Goal: Task Accomplishment & Management: Manage account settings

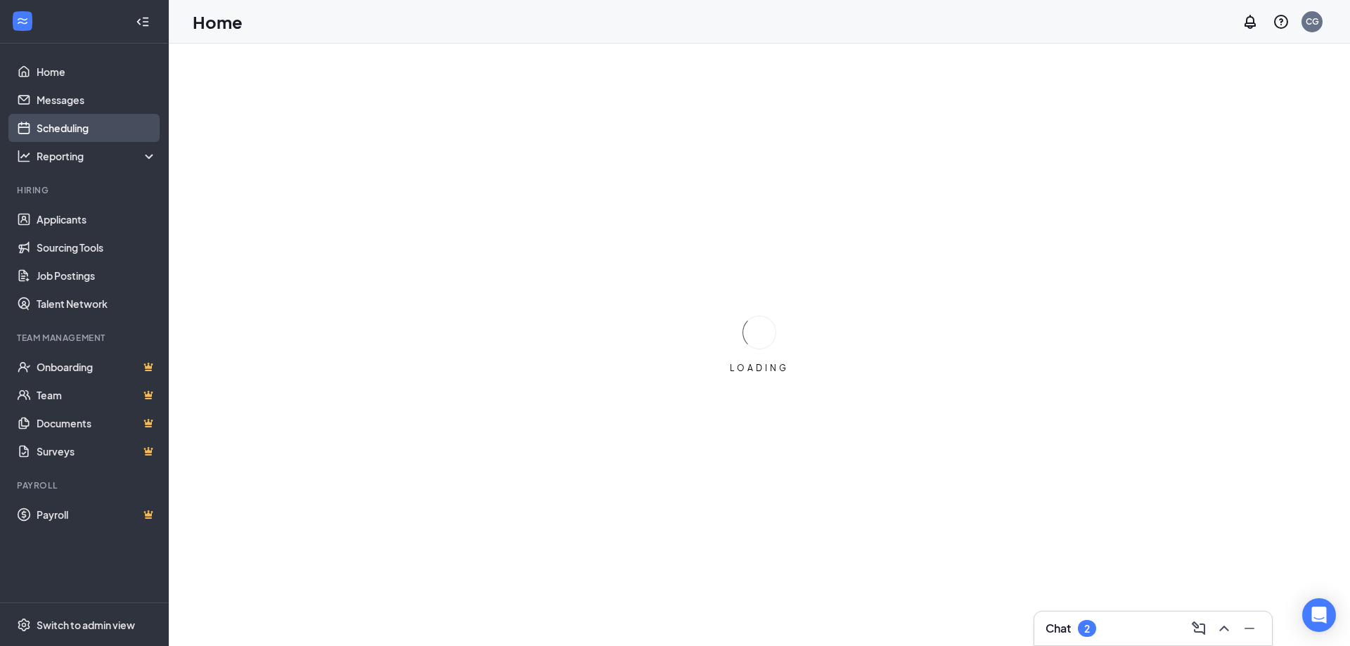
click at [84, 133] on link "Scheduling" at bounding box center [97, 128] width 120 height 28
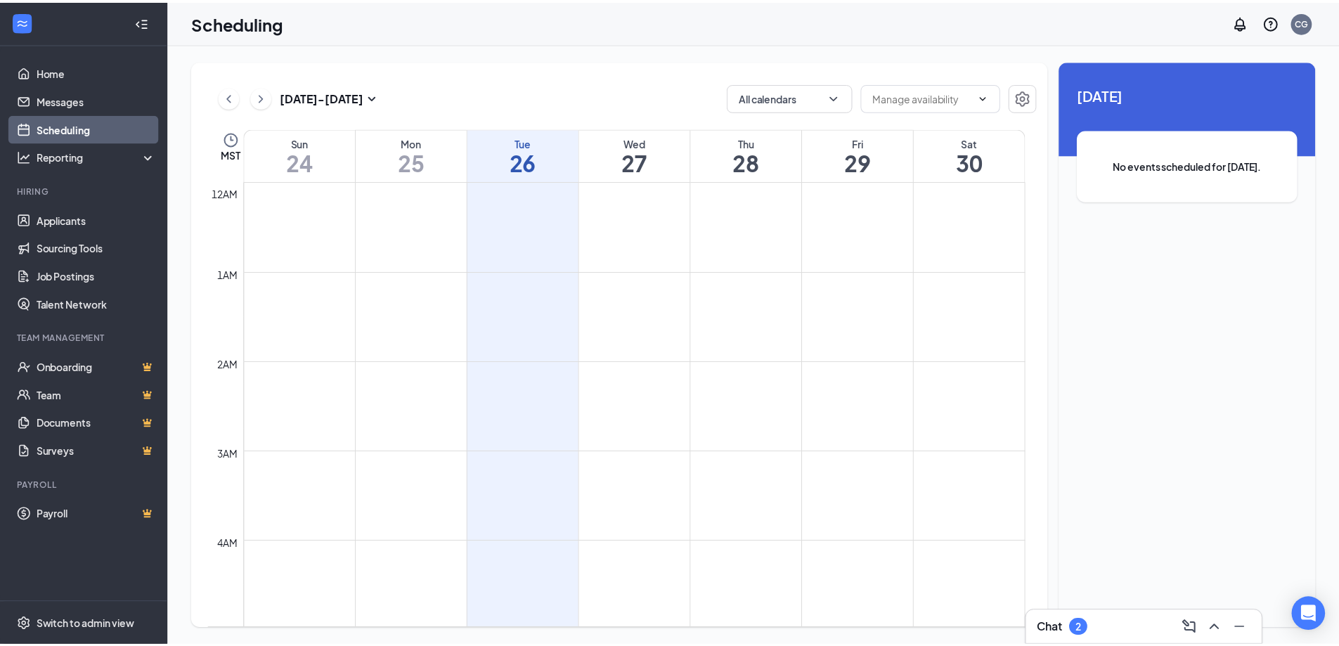
scroll to position [691, 0]
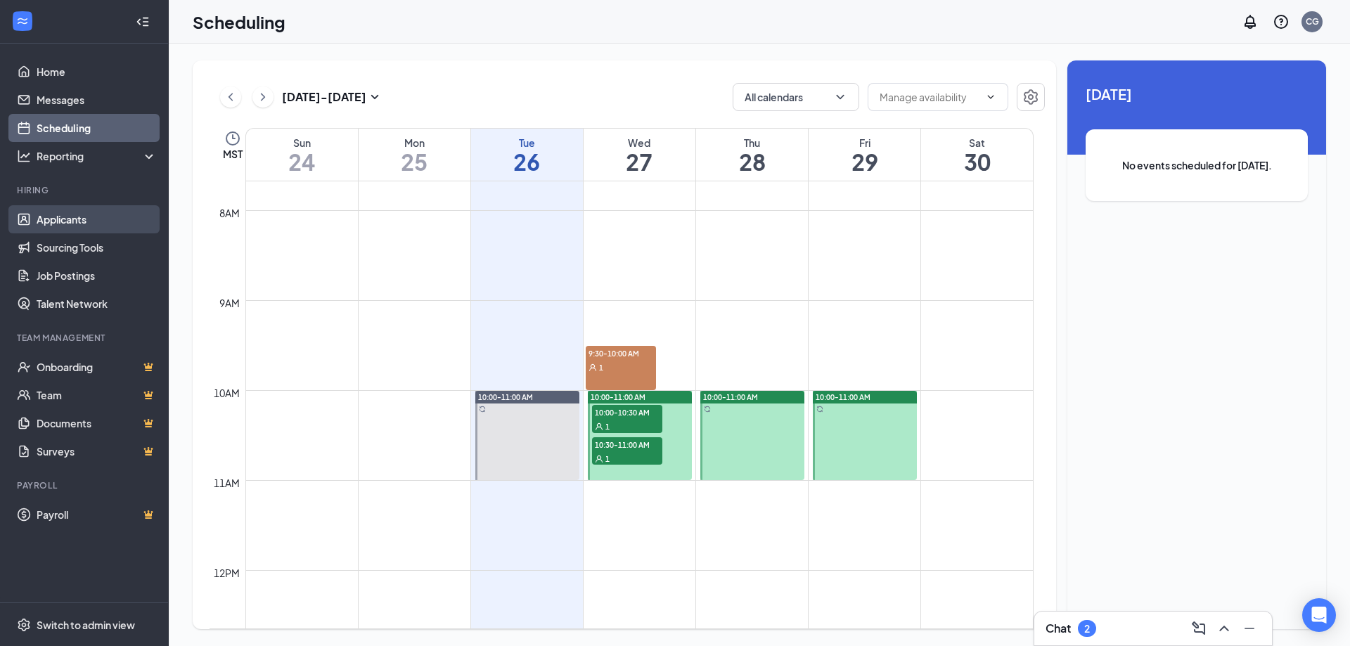
click at [63, 216] on link "Applicants" at bounding box center [97, 219] width 120 height 28
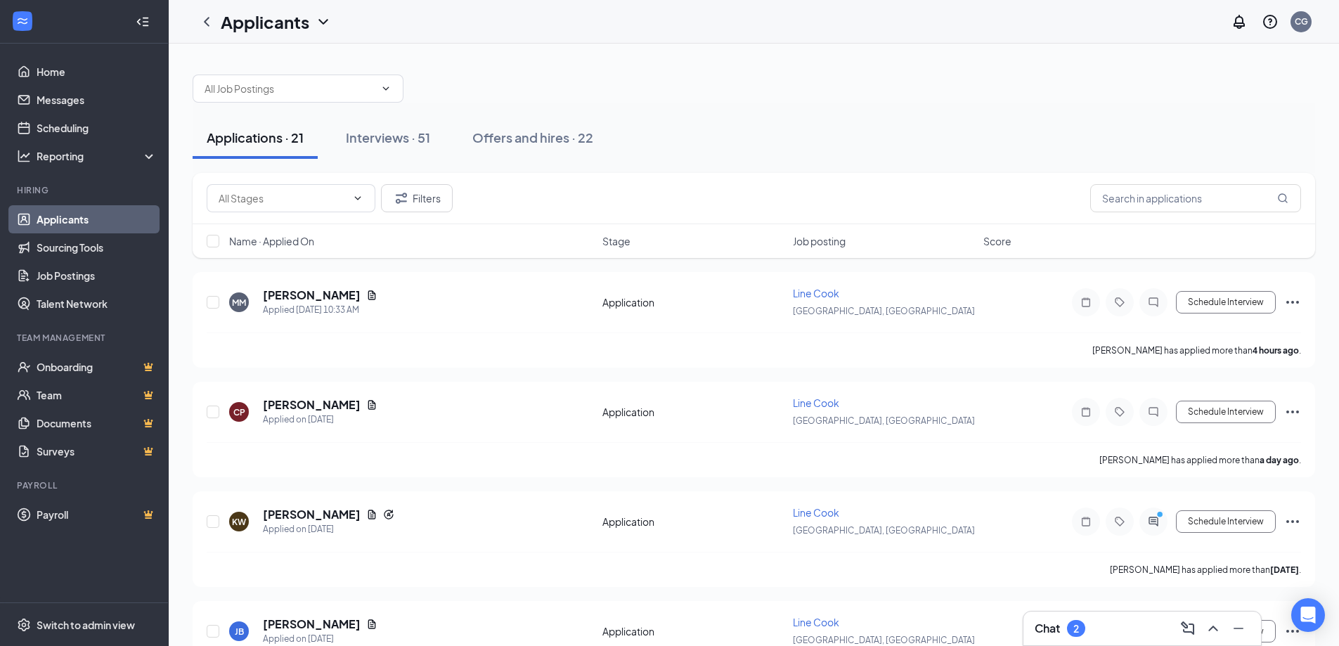
click at [1141, 633] on div "Chat 2" at bounding box center [1142, 628] width 215 height 22
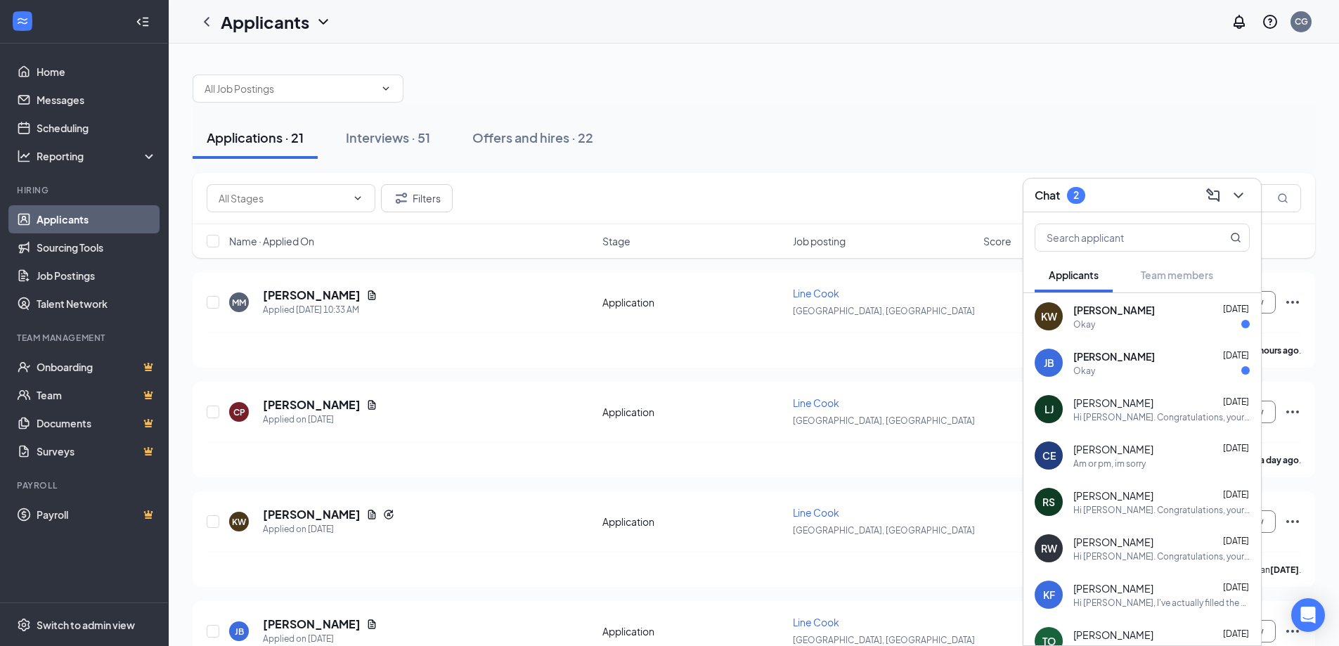
click at [1085, 325] on div "Okay" at bounding box center [1084, 324] width 22 height 12
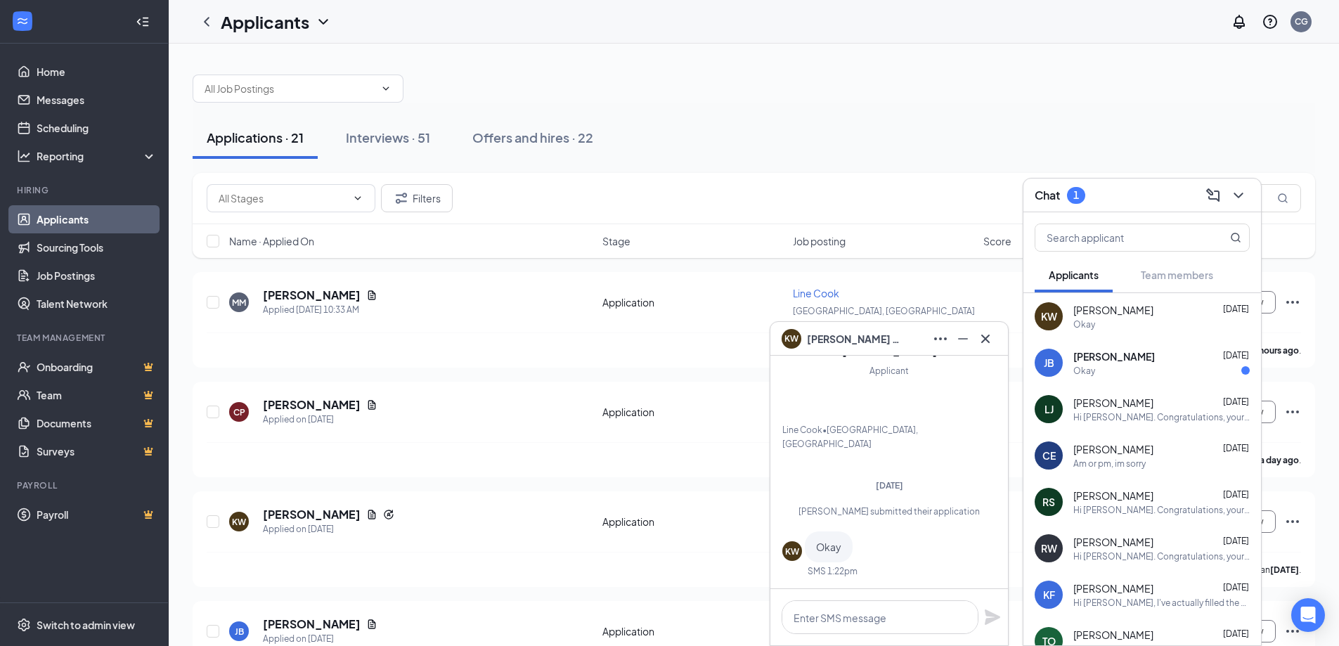
click at [1097, 369] on div "Okay" at bounding box center [1161, 371] width 176 height 12
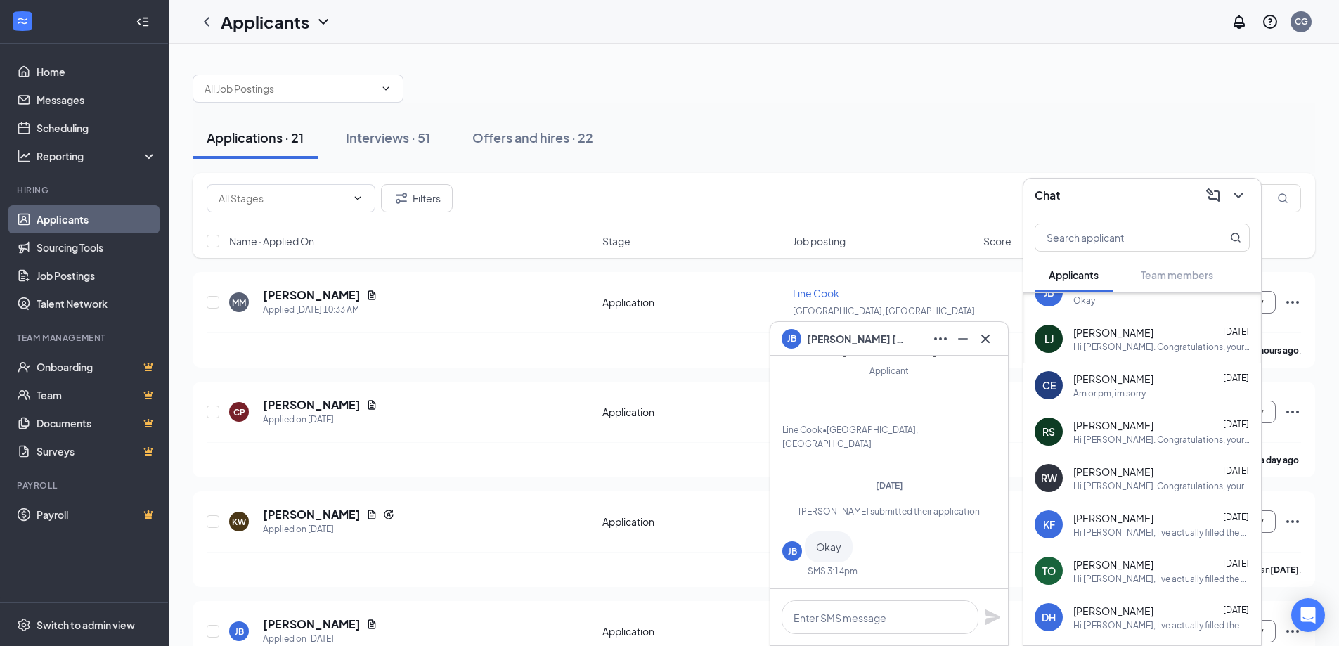
click at [1106, 342] on div "Hi LARRY. Congratulations, your meeting with Big Nose Kate’s Saloon for Custodi…" at bounding box center [1161, 347] width 176 height 12
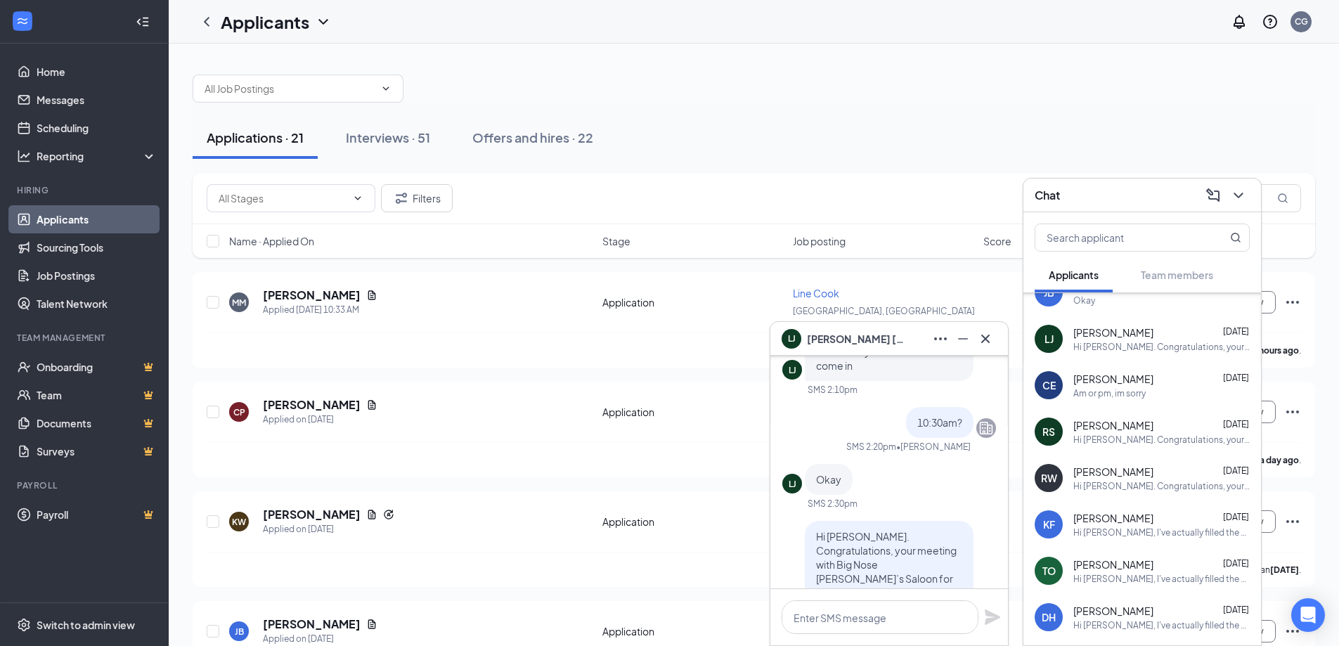
scroll to position [-281, 0]
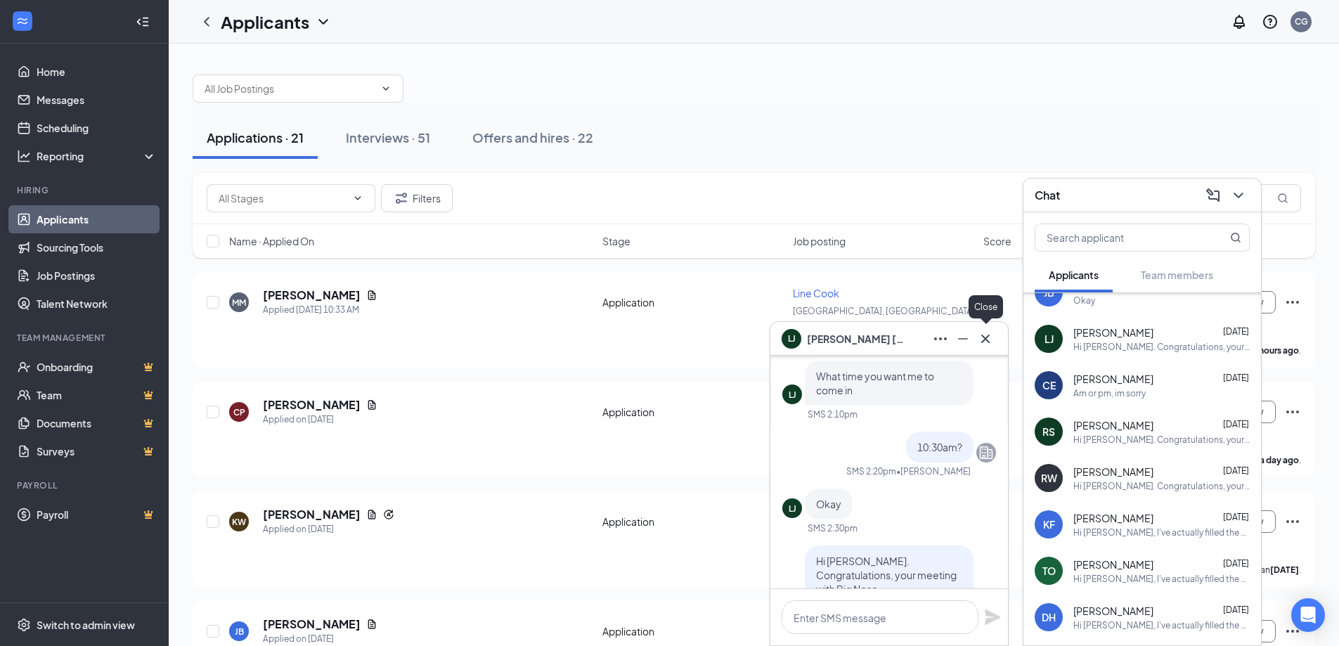
click at [982, 339] on icon "Cross" at bounding box center [985, 338] width 17 height 17
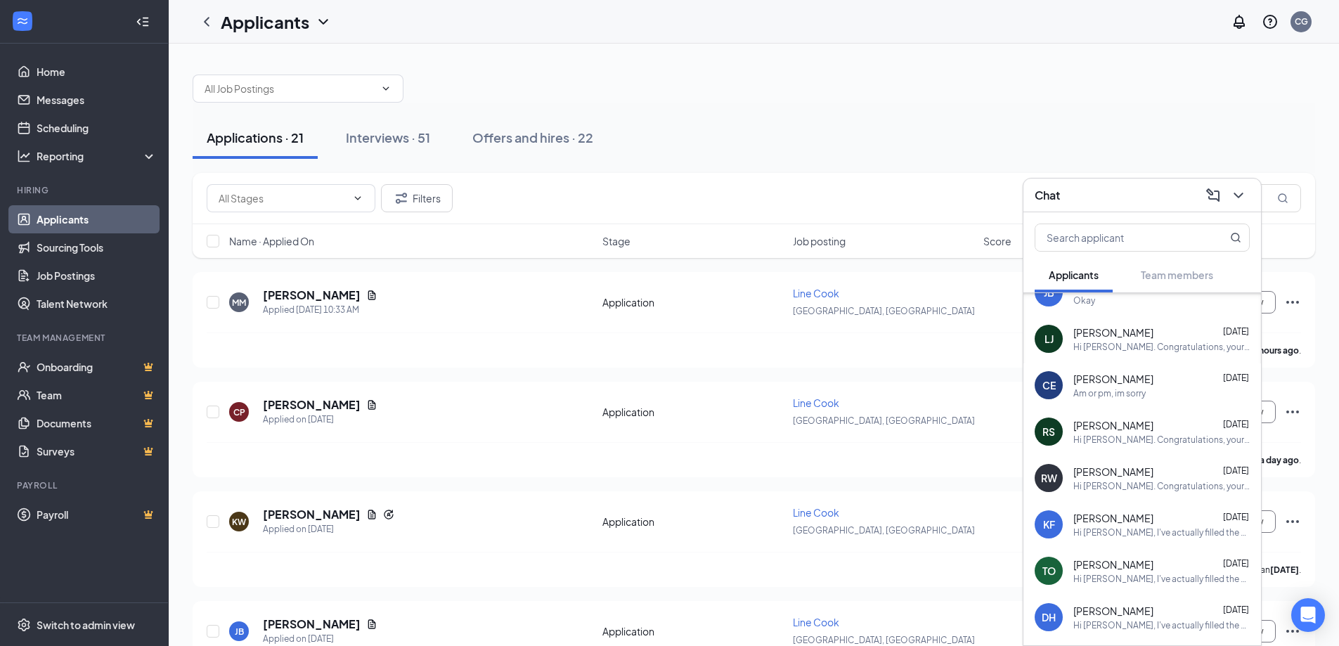
click at [888, 175] on div "Filters" at bounding box center [754, 198] width 1122 height 51
drag, startPoint x: 1234, startPoint y: 191, endPoint x: 1210, endPoint y: 198, distance: 25.6
click at [1235, 195] on icon "ChevronDown" at bounding box center [1238, 195] width 17 height 17
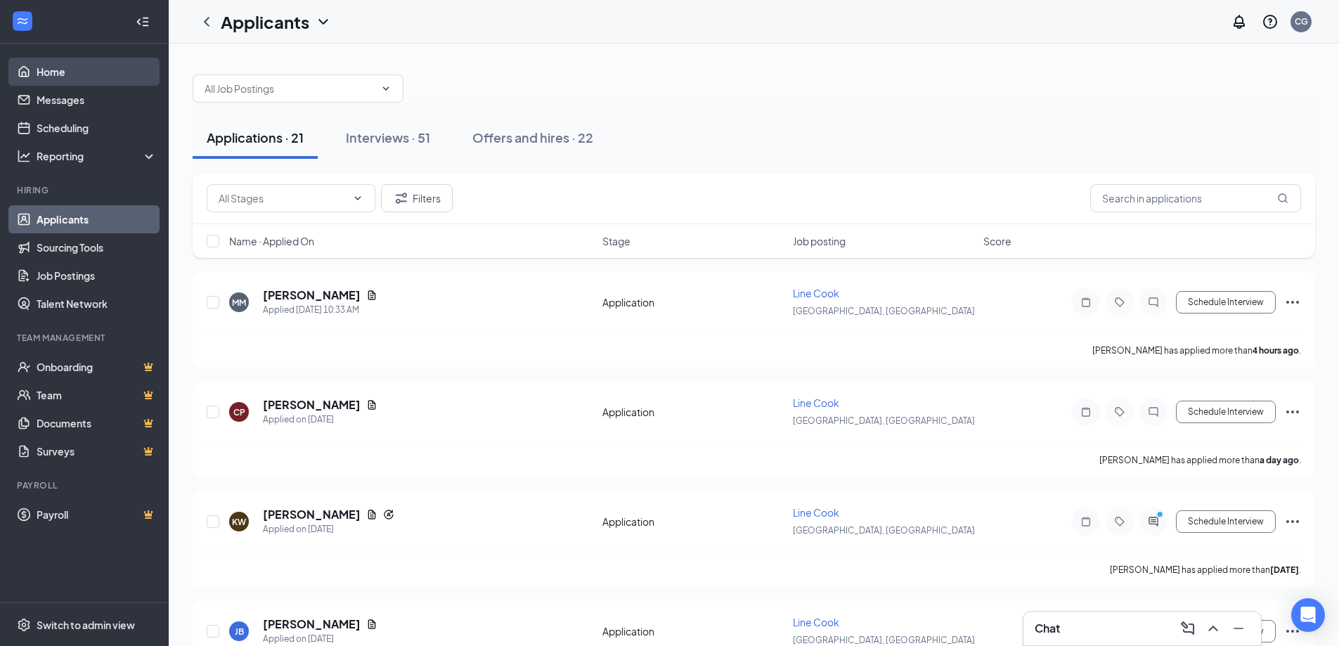
click at [67, 79] on link "Home" at bounding box center [97, 72] width 120 height 28
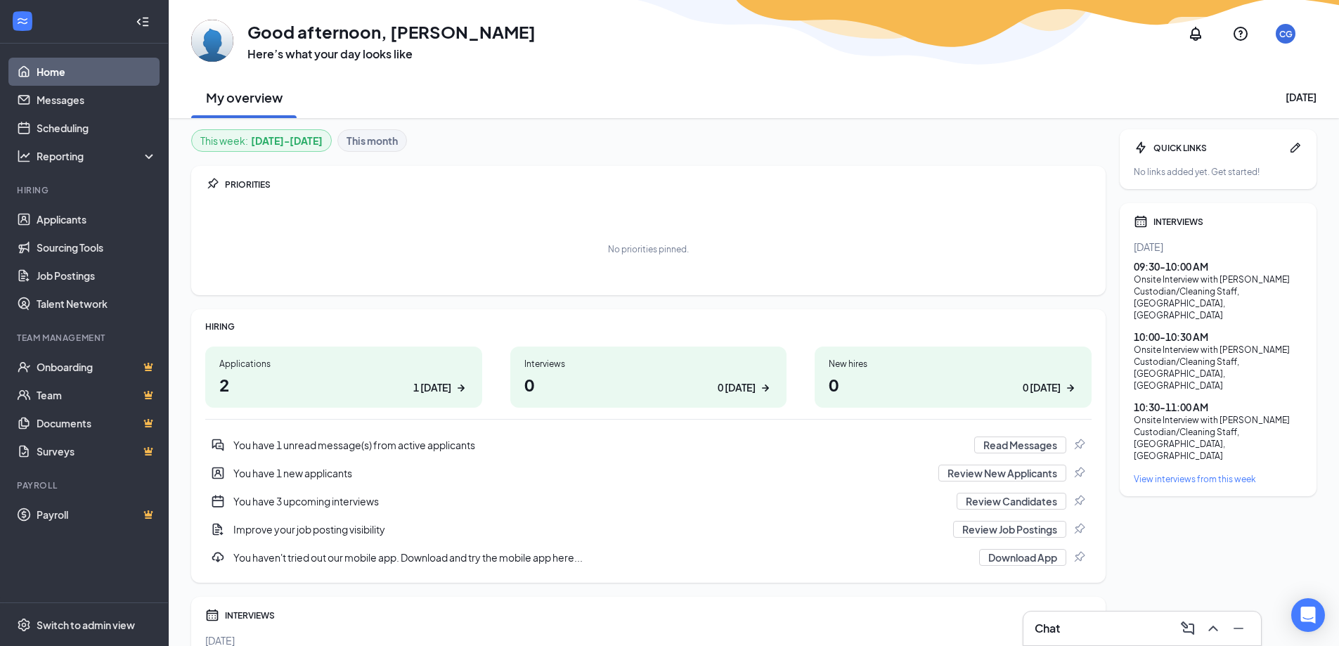
click at [432, 388] on div "1 [DATE]" at bounding box center [432, 387] width 38 height 15
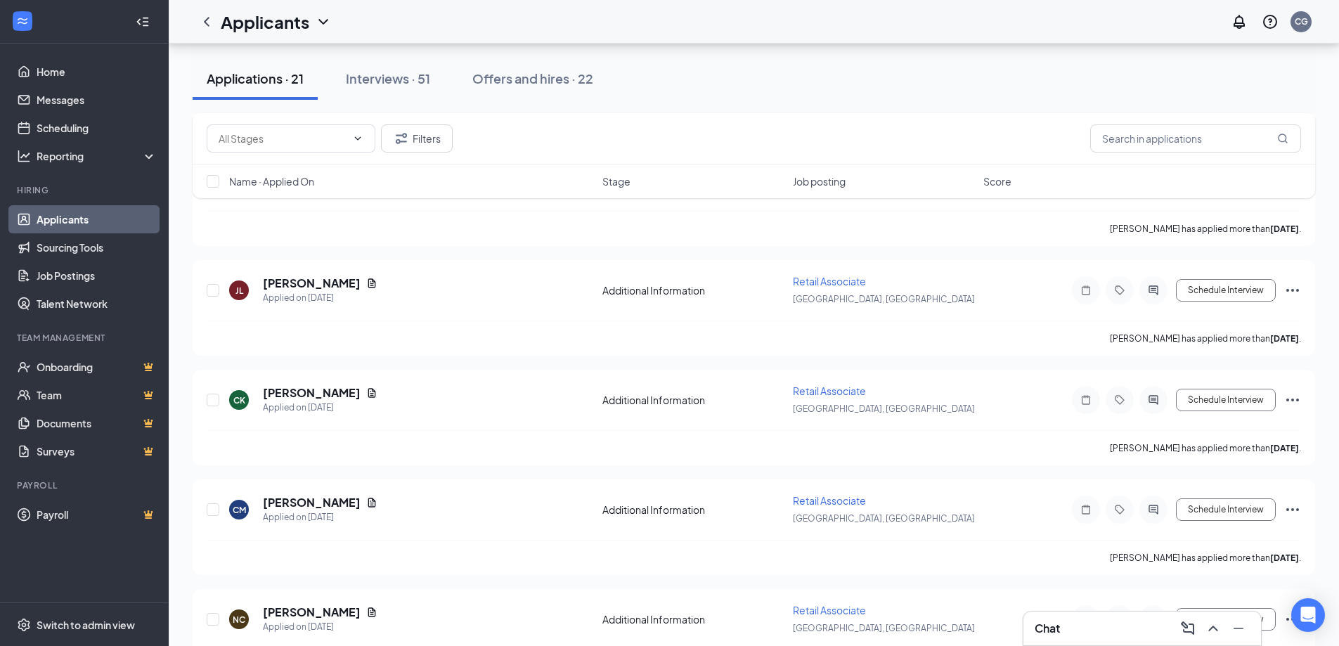
scroll to position [492, 0]
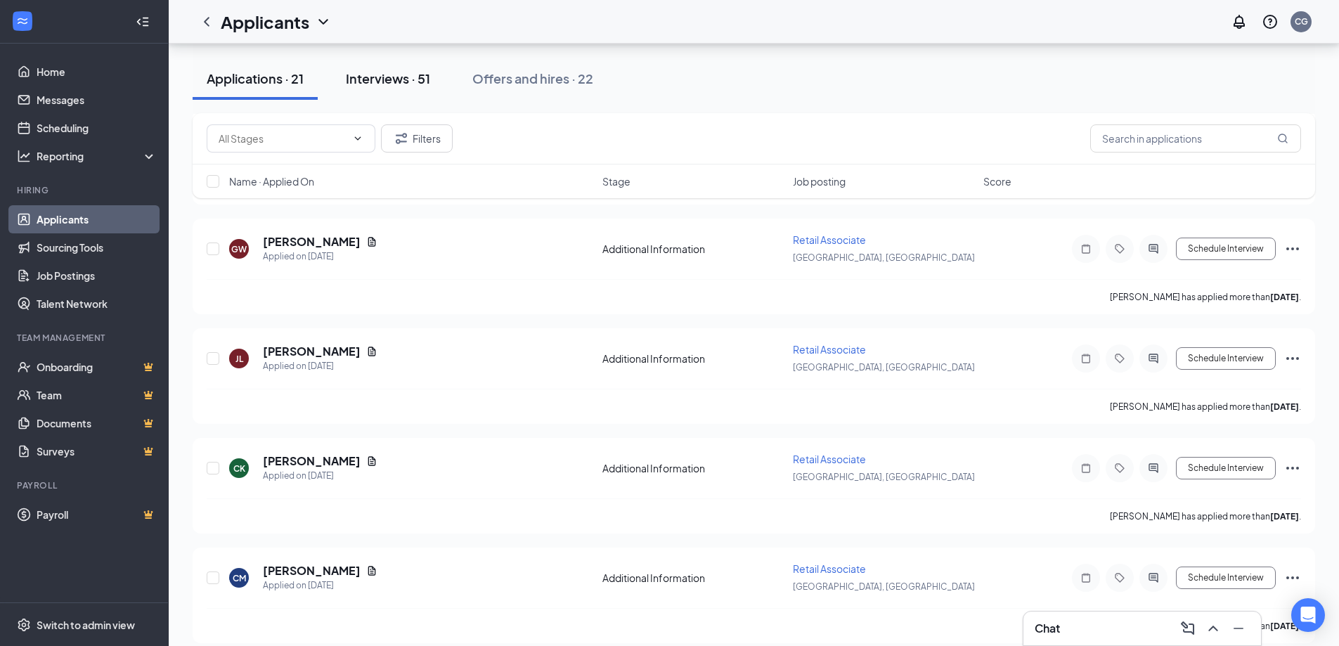
click at [396, 86] on button "Interviews · 51" at bounding box center [388, 79] width 112 height 42
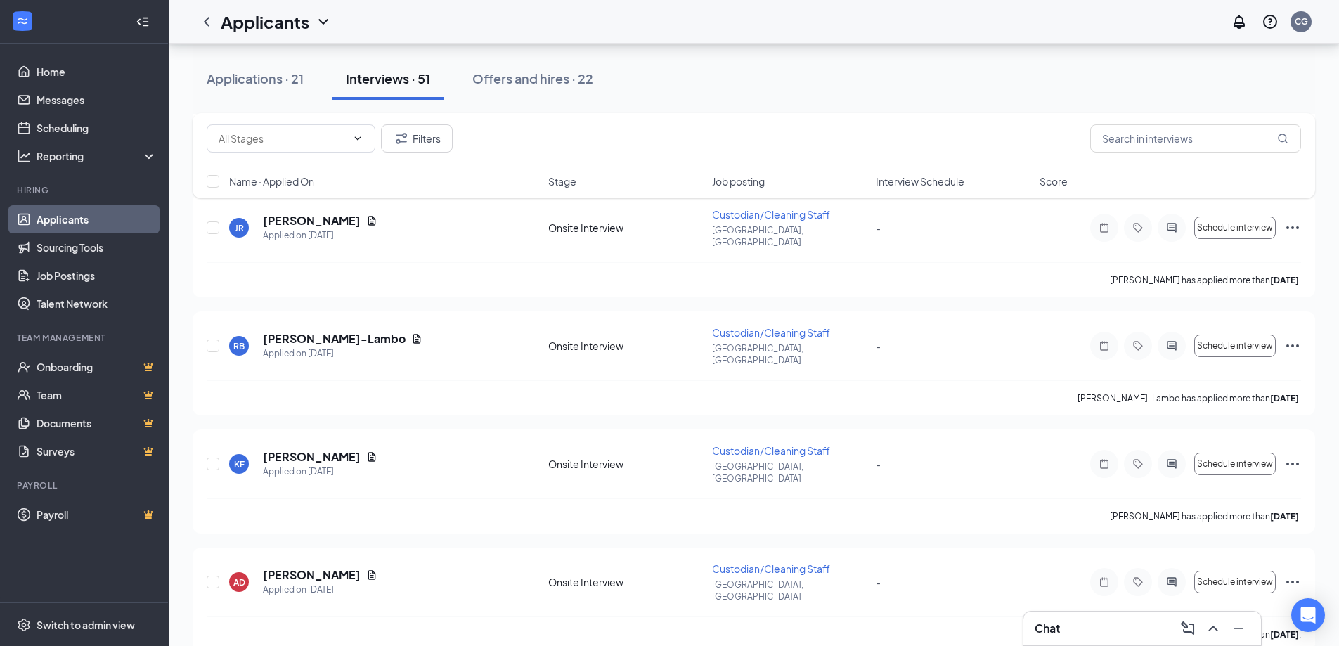
scroll to position [1617, 0]
click at [734, 178] on span "Job posting" at bounding box center [738, 181] width 53 height 14
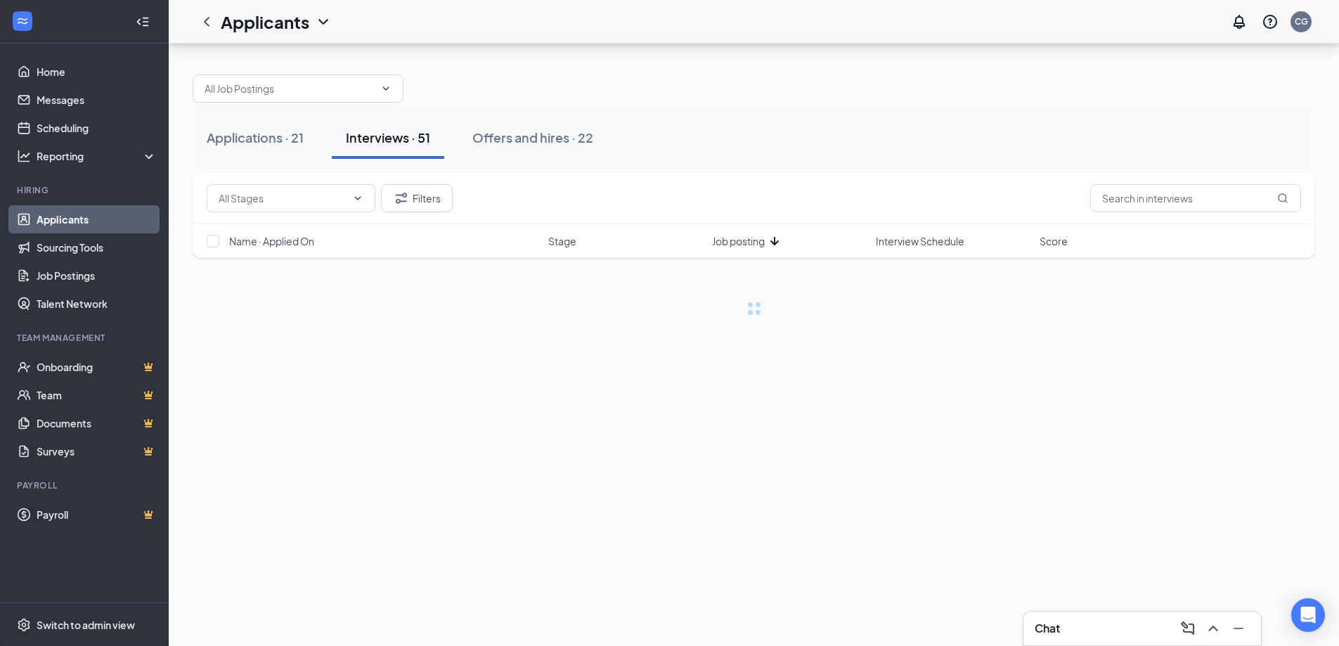
scroll to position [0, 0]
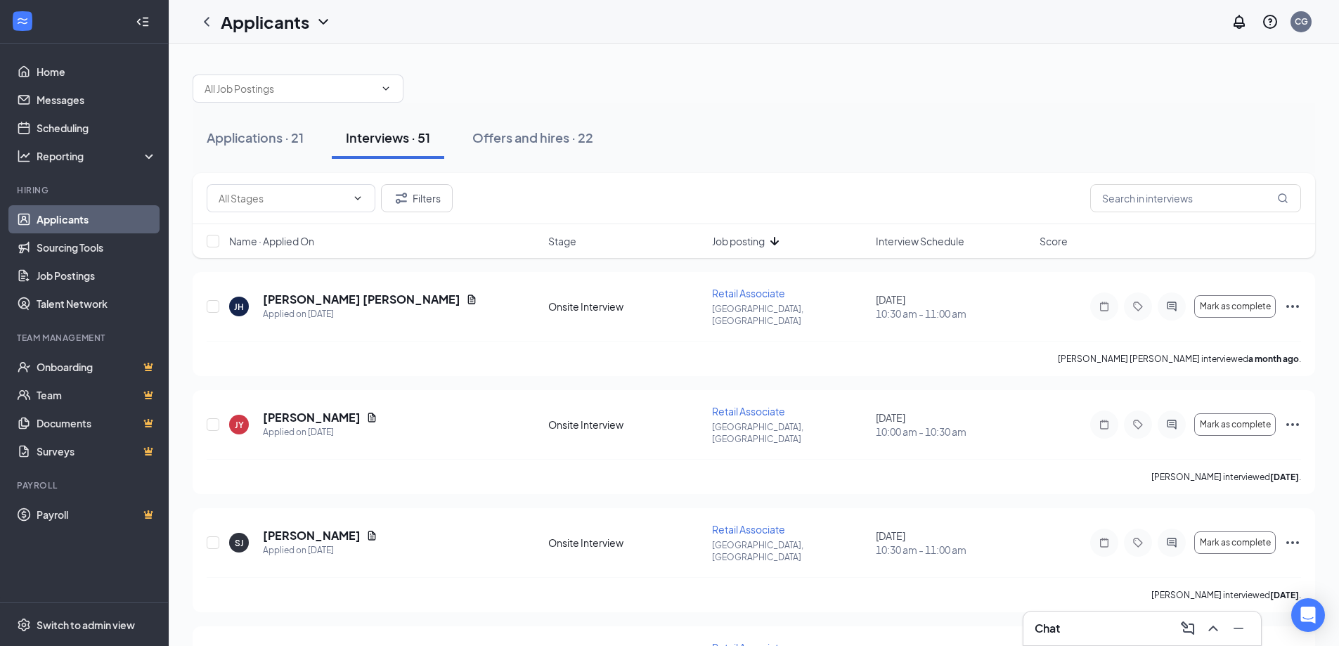
click at [754, 237] on span "Job posting" at bounding box center [738, 241] width 53 height 14
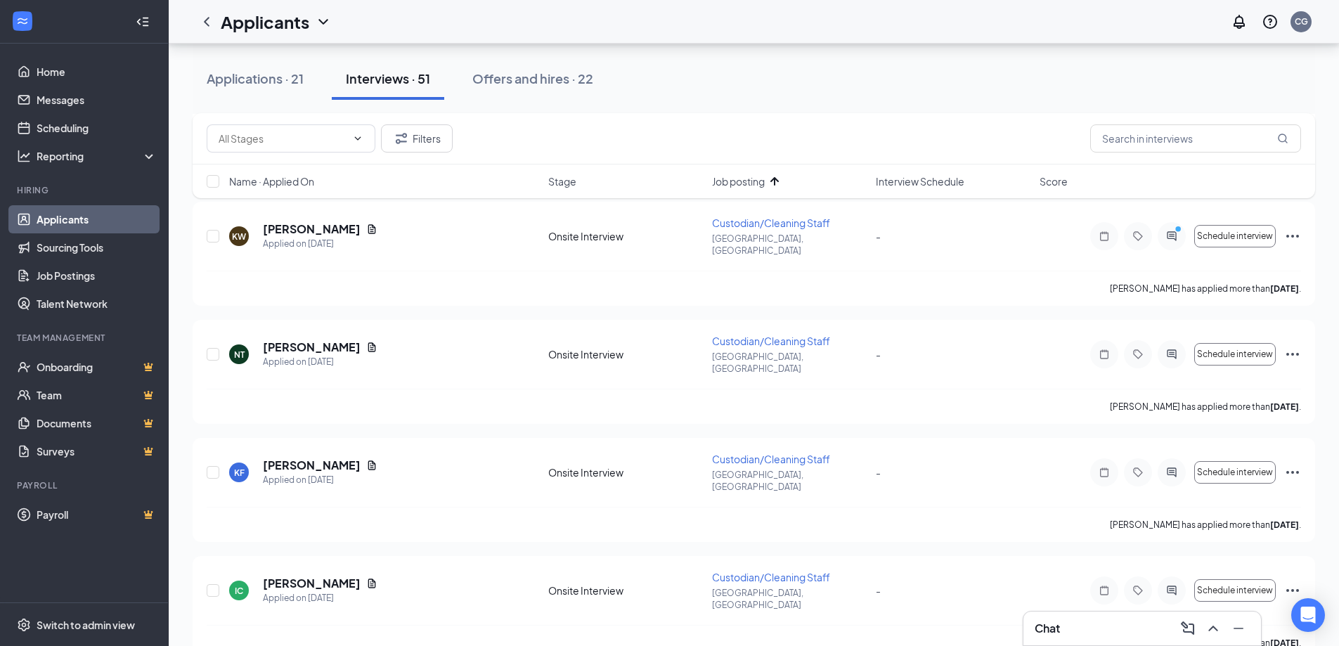
scroll to position [1844, 0]
click at [232, 81] on div "Applications · 21" at bounding box center [255, 79] width 97 height 18
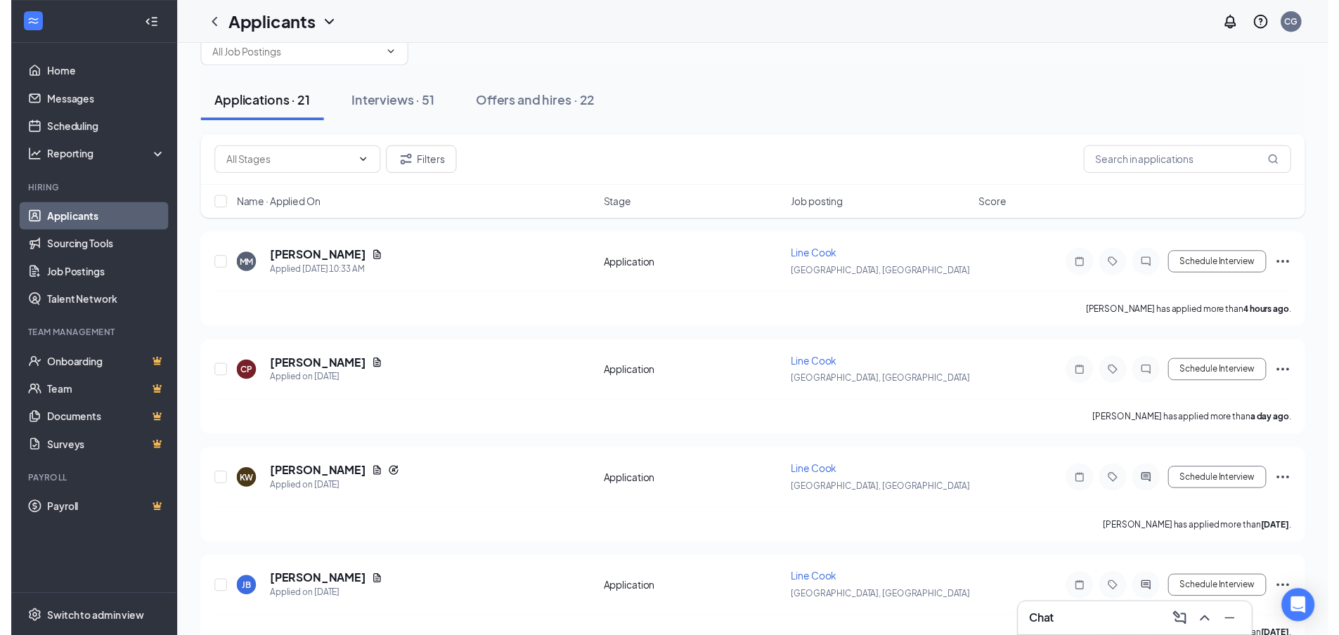
scroll to position [70, 0]
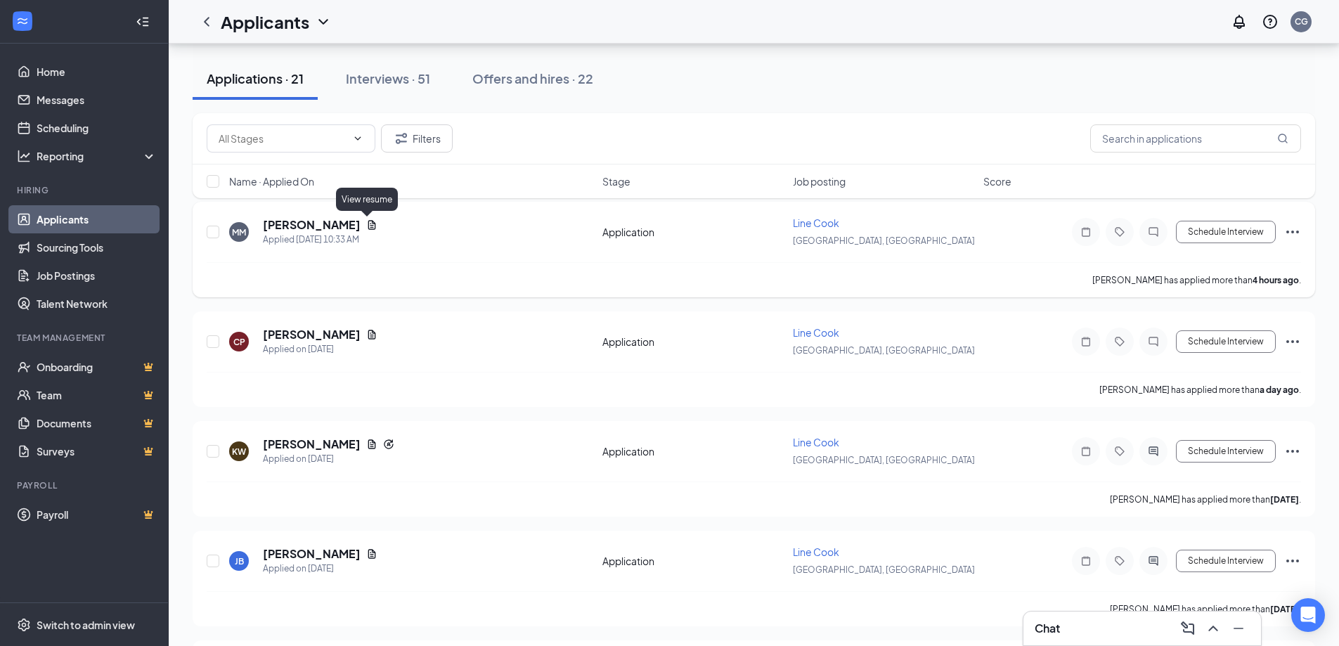
click at [366, 224] on icon "Document" at bounding box center [371, 224] width 11 height 11
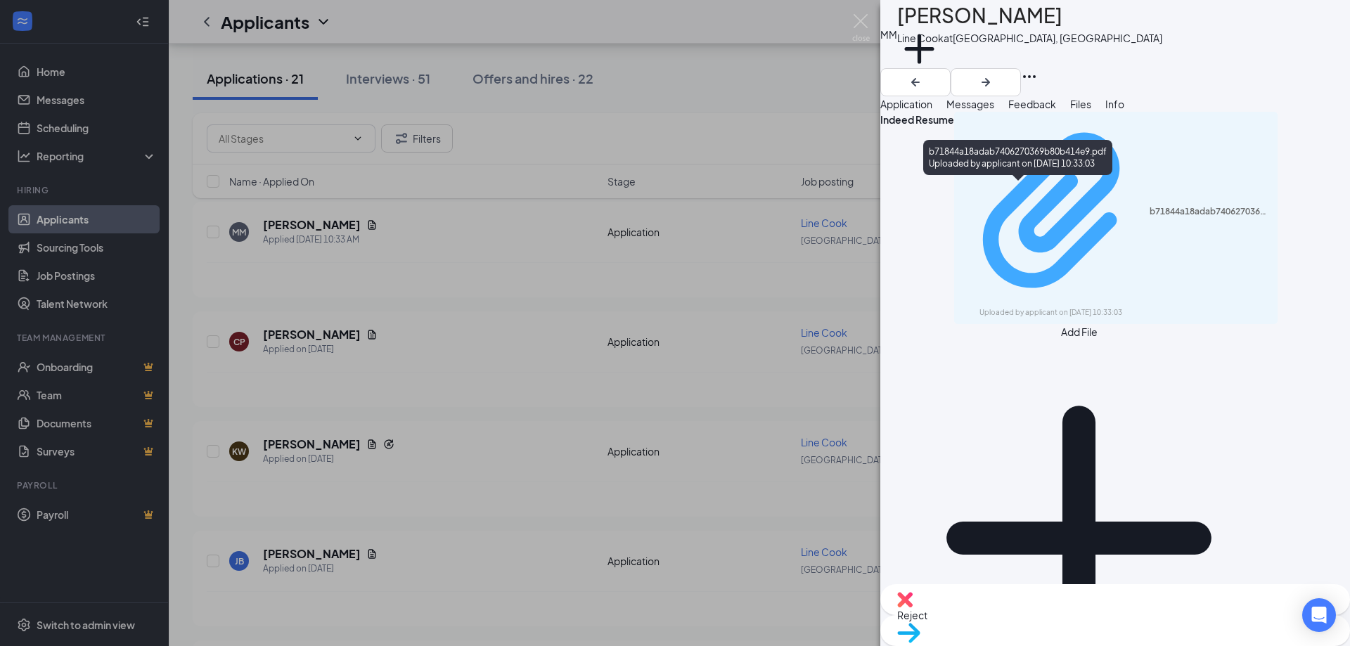
click at [1149, 206] on div "b71844a18adab7406270369b80b414e9.pdf" at bounding box center [1209, 211] width 120 height 11
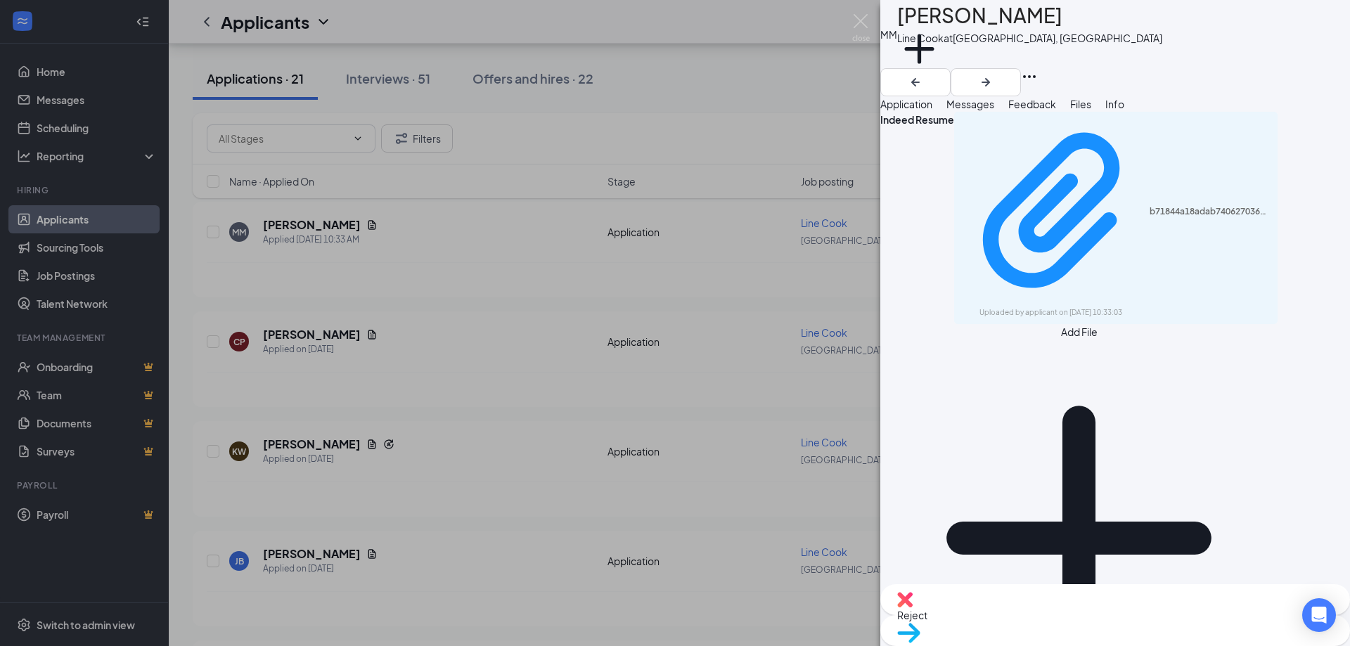
click at [865, 13] on div "MM Matthew Menard Line Cook at Tombstone, AZ Add a tag Application Messages Fee…" at bounding box center [675, 323] width 1350 height 646
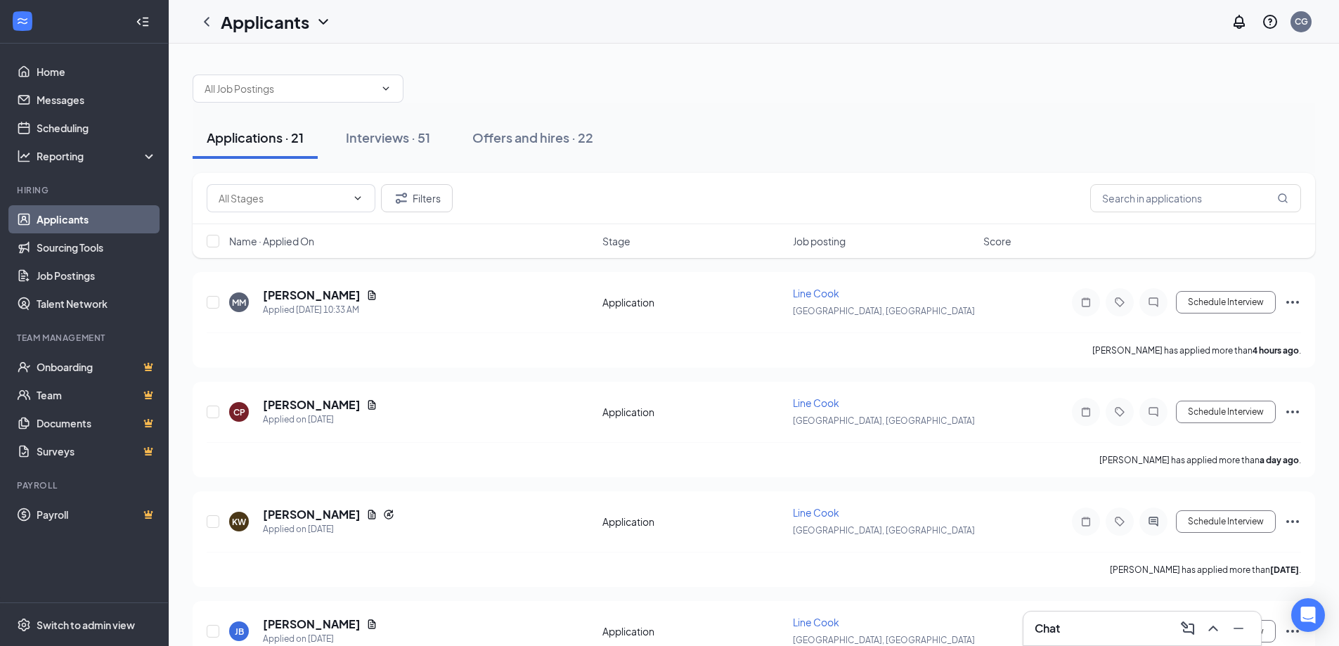
click at [749, 86] on div at bounding box center [754, 81] width 1122 height 42
click at [368, 403] on icon "Document" at bounding box center [372, 404] width 8 height 9
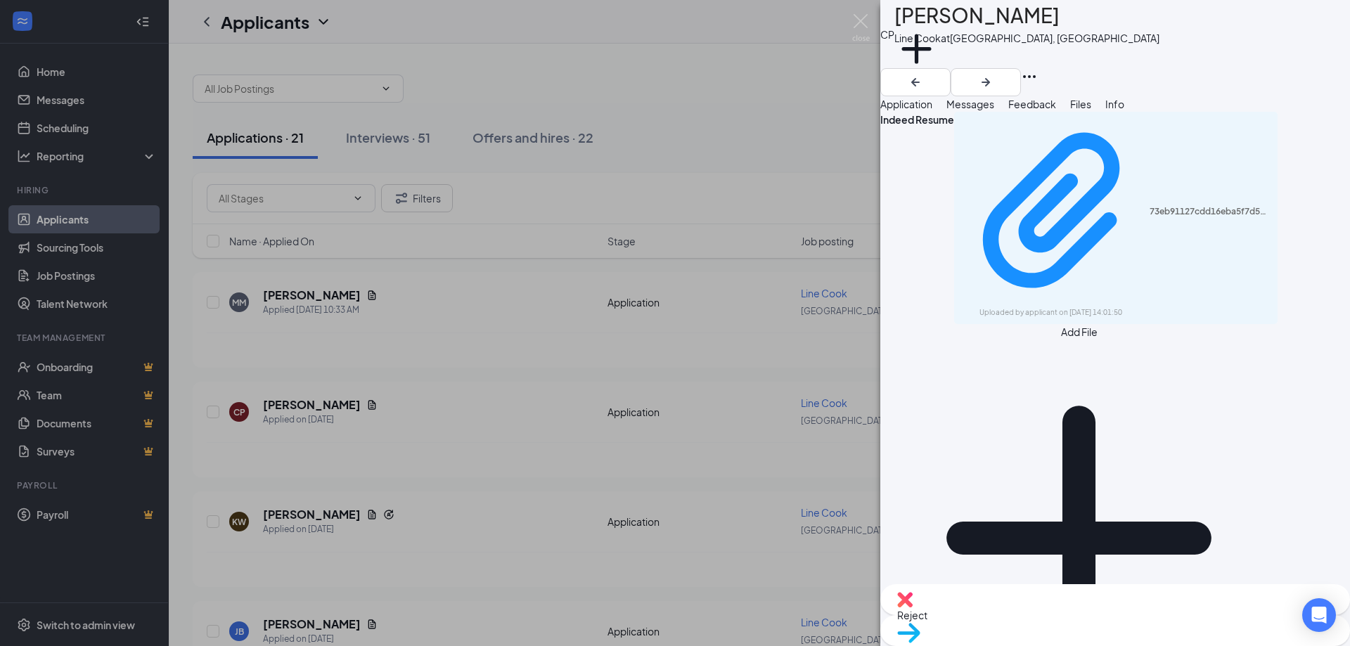
click at [932, 110] on span "Application" at bounding box center [906, 104] width 52 height 13
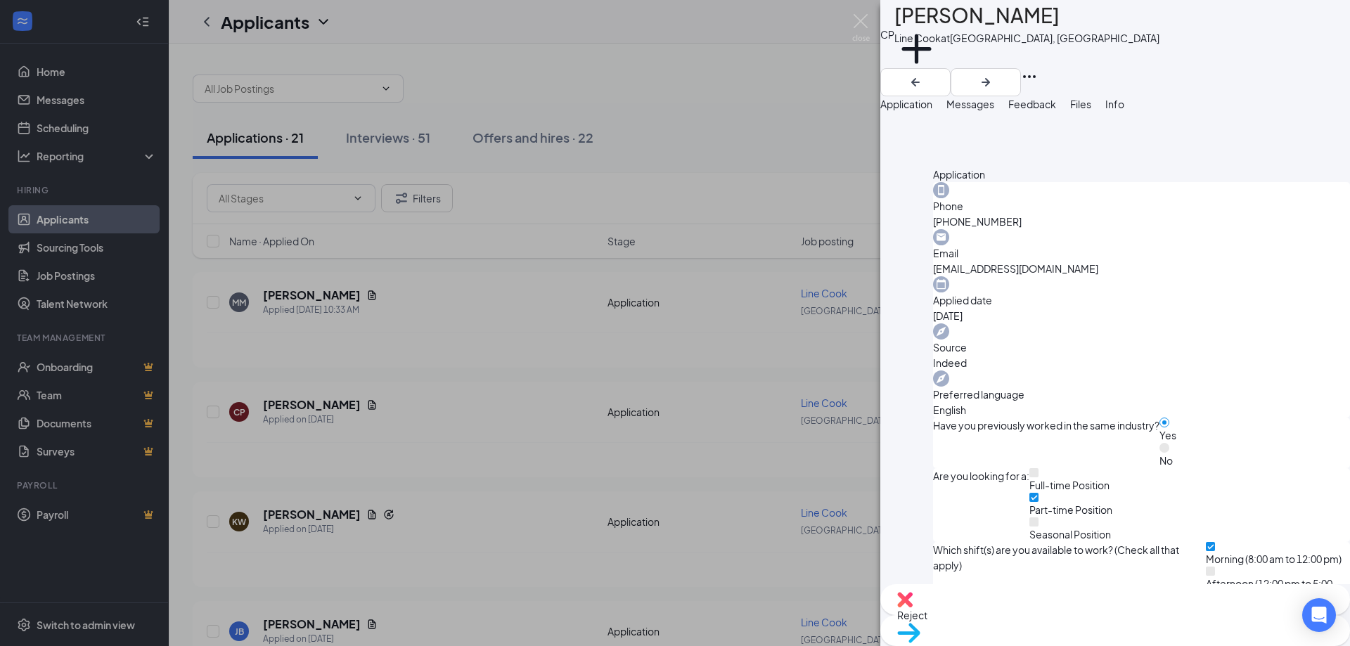
scroll to position [365, 0]
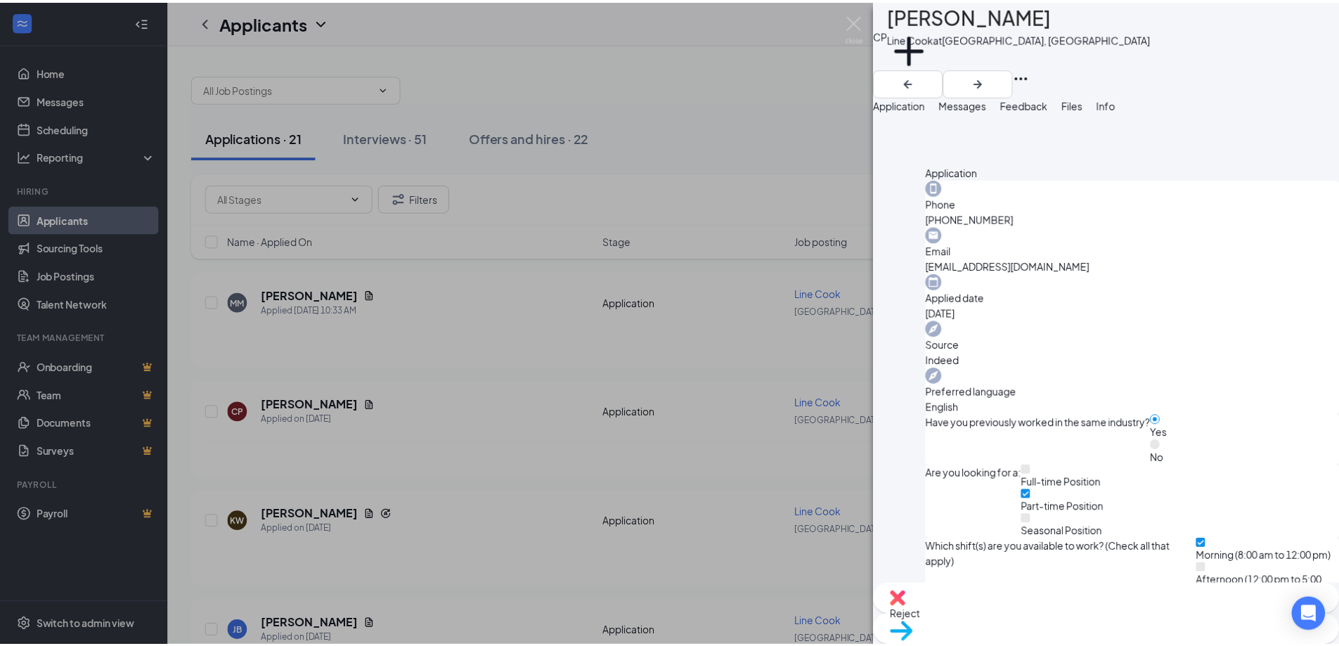
scroll to position [360, 0]
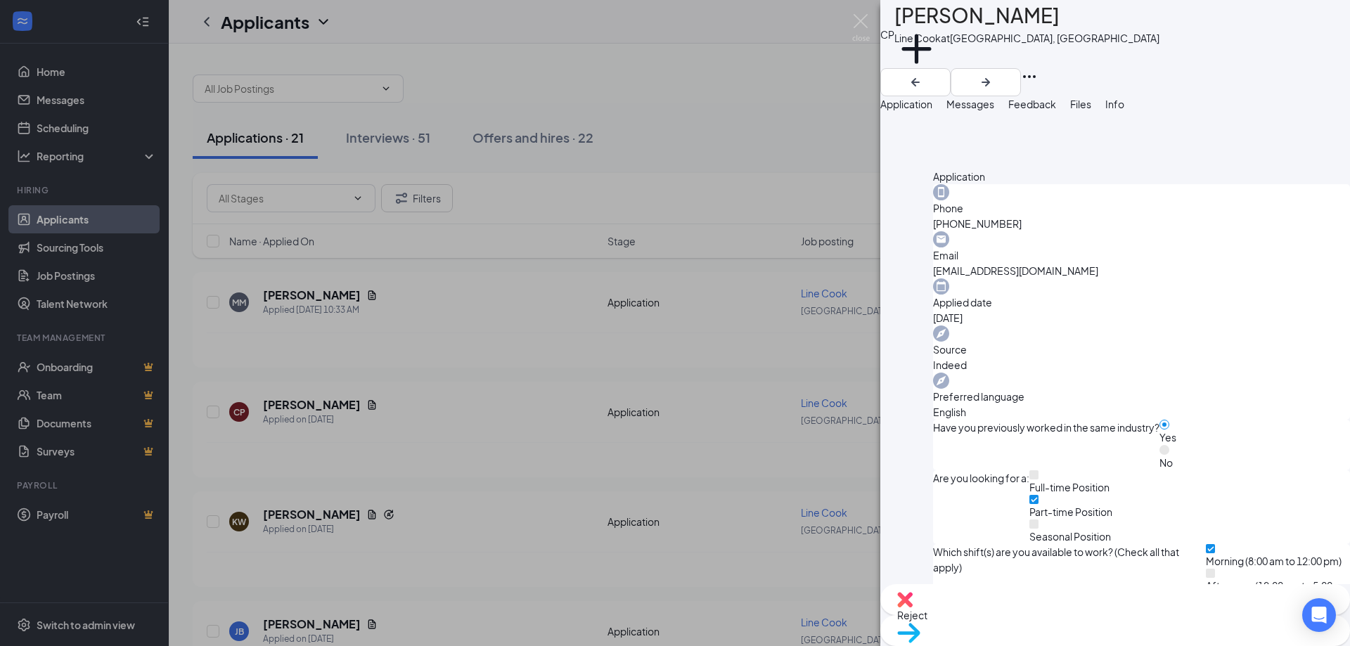
click at [868, 20] on div "CP Chester Przylucki Line Cook at Tombstone, AZ Add a tag Application Messages …" at bounding box center [675, 323] width 1350 height 646
click at [867, 22] on img at bounding box center [861, 27] width 18 height 27
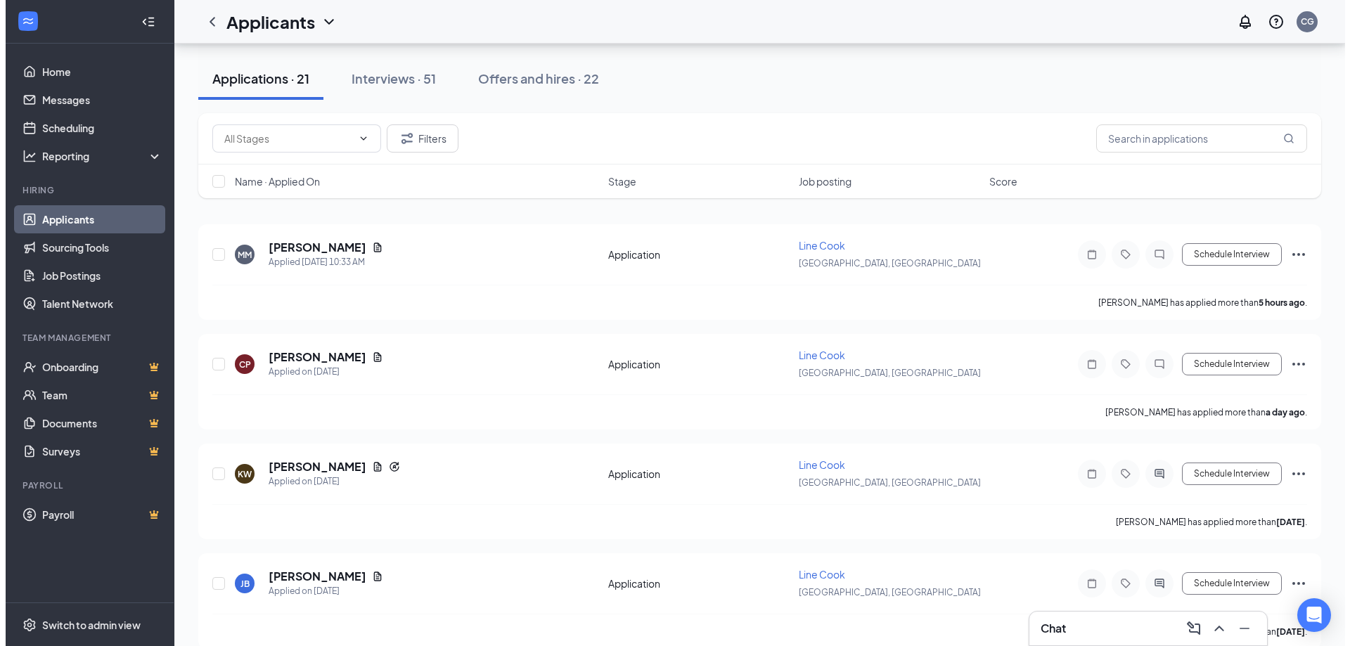
scroll to position [211, 0]
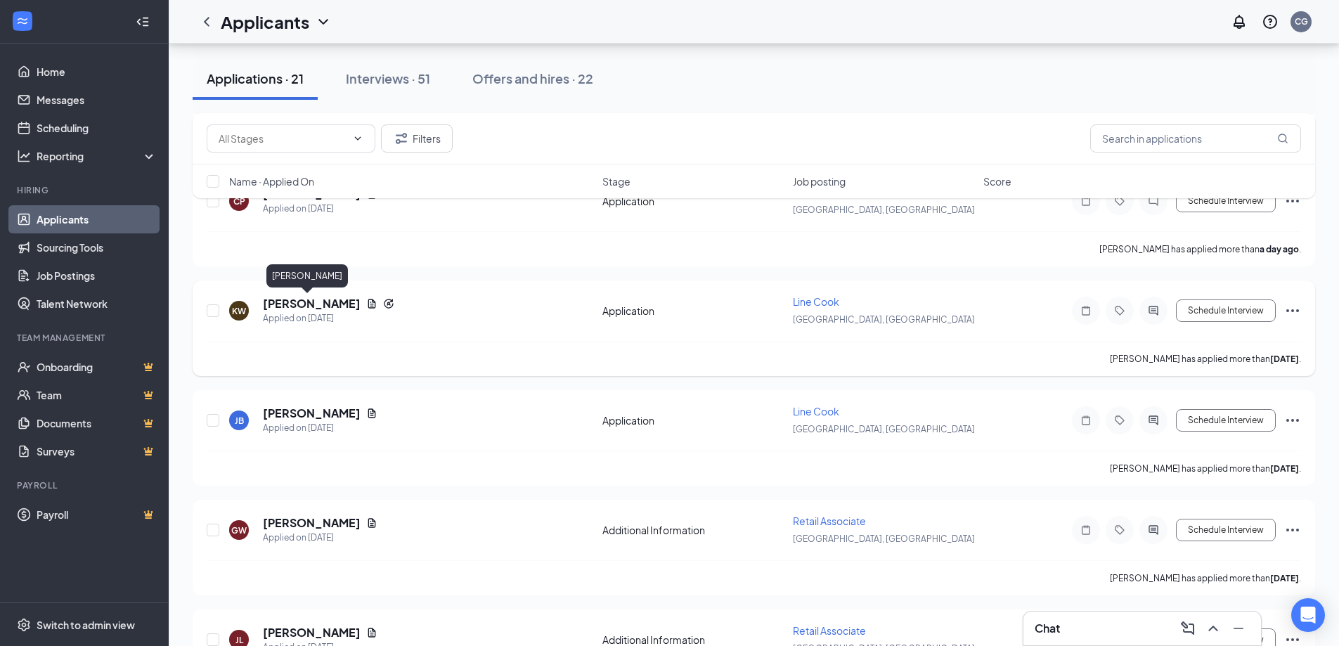
click at [283, 302] on h5 "kathy weed" at bounding box center [312, 303] width 98 height 15
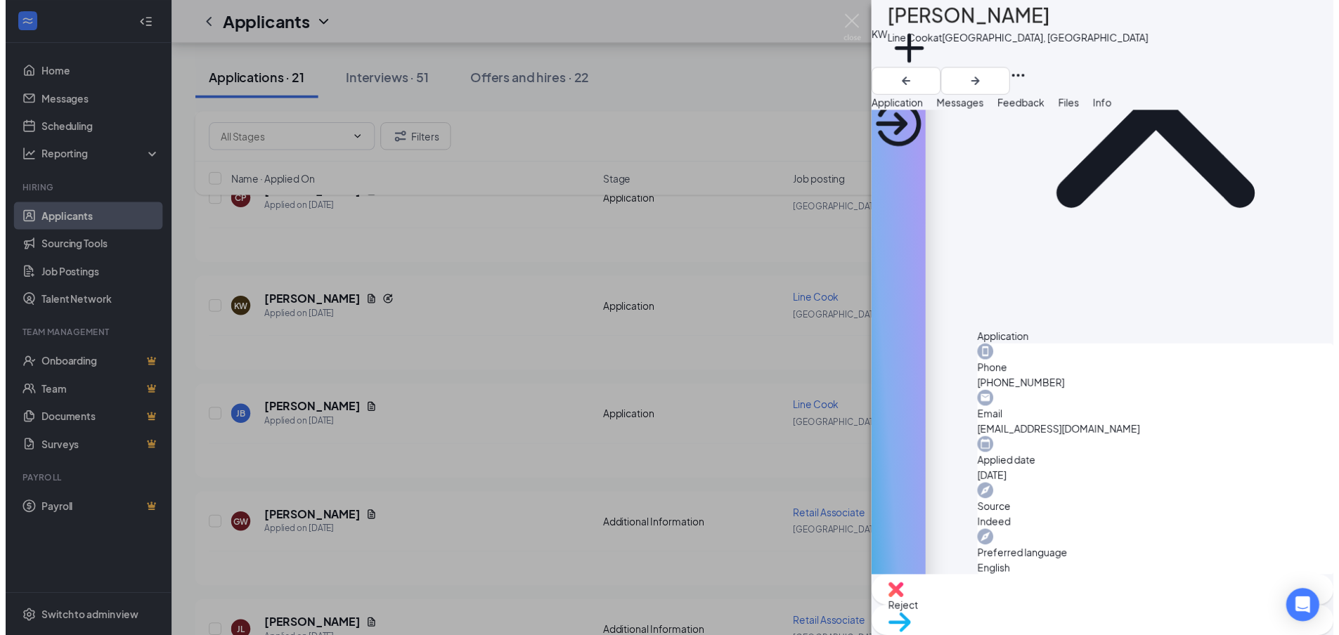
scroll to position [351, 0]
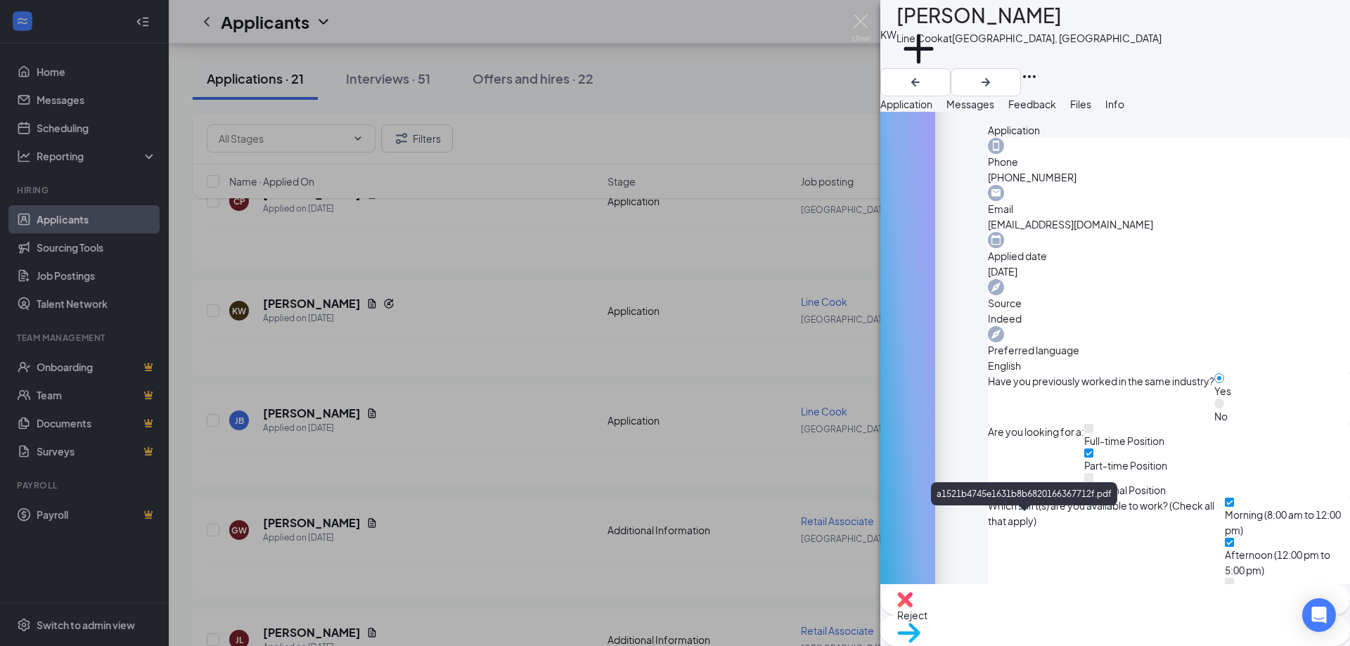
click at [860, 18] on img at bounding box center [861, 27] width 18 height 27
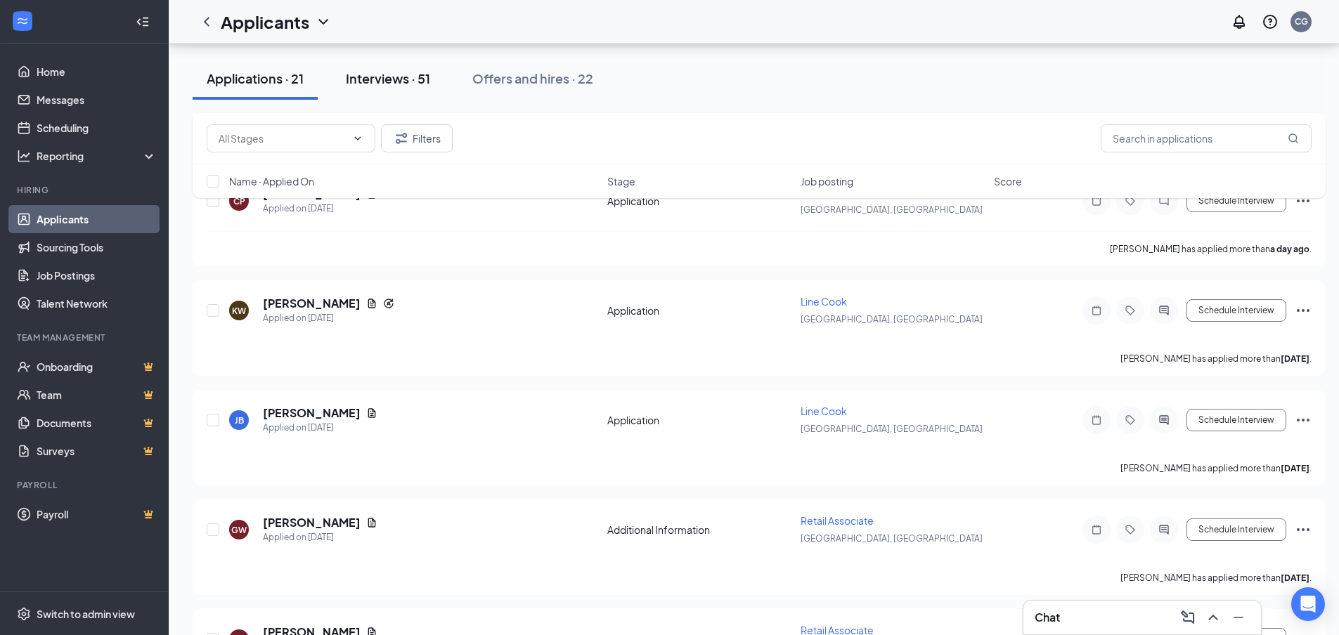
click at [409, 81] on div "Interviews · 51" at bounding box center [388, 79] width 84 height 18
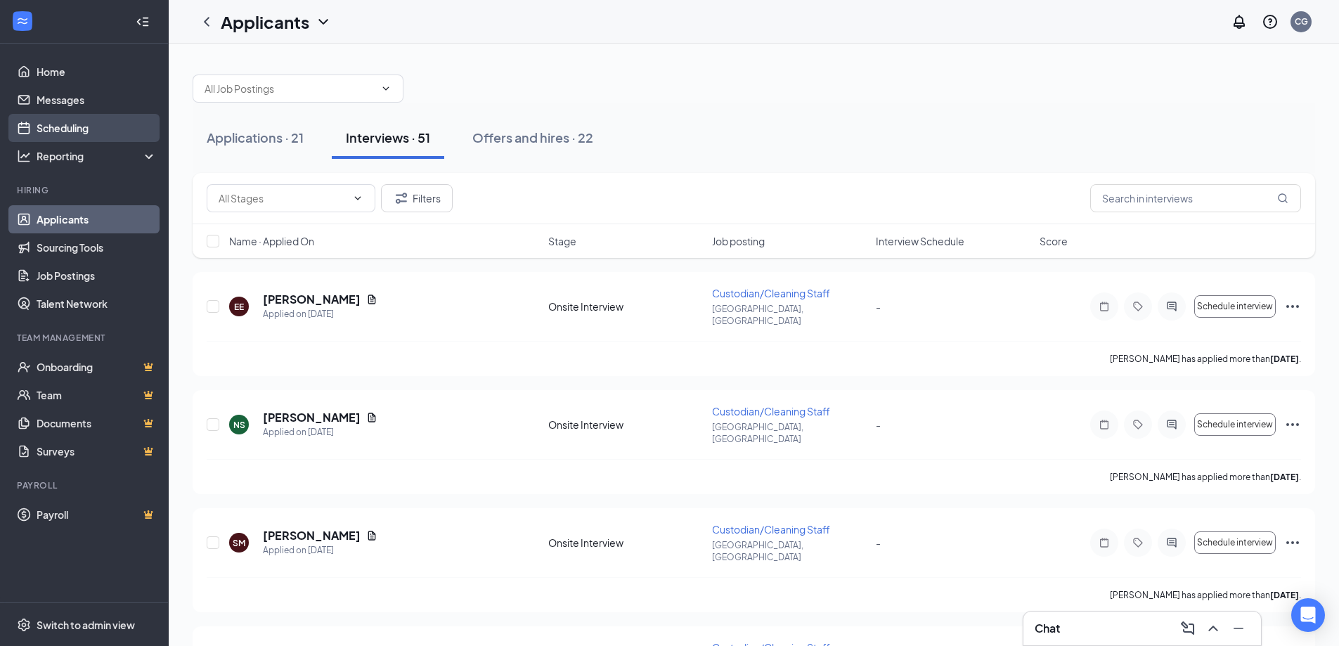
click at [65, 123] on link "Scheduling" at bounding box center [97, 128] width 120 height 28
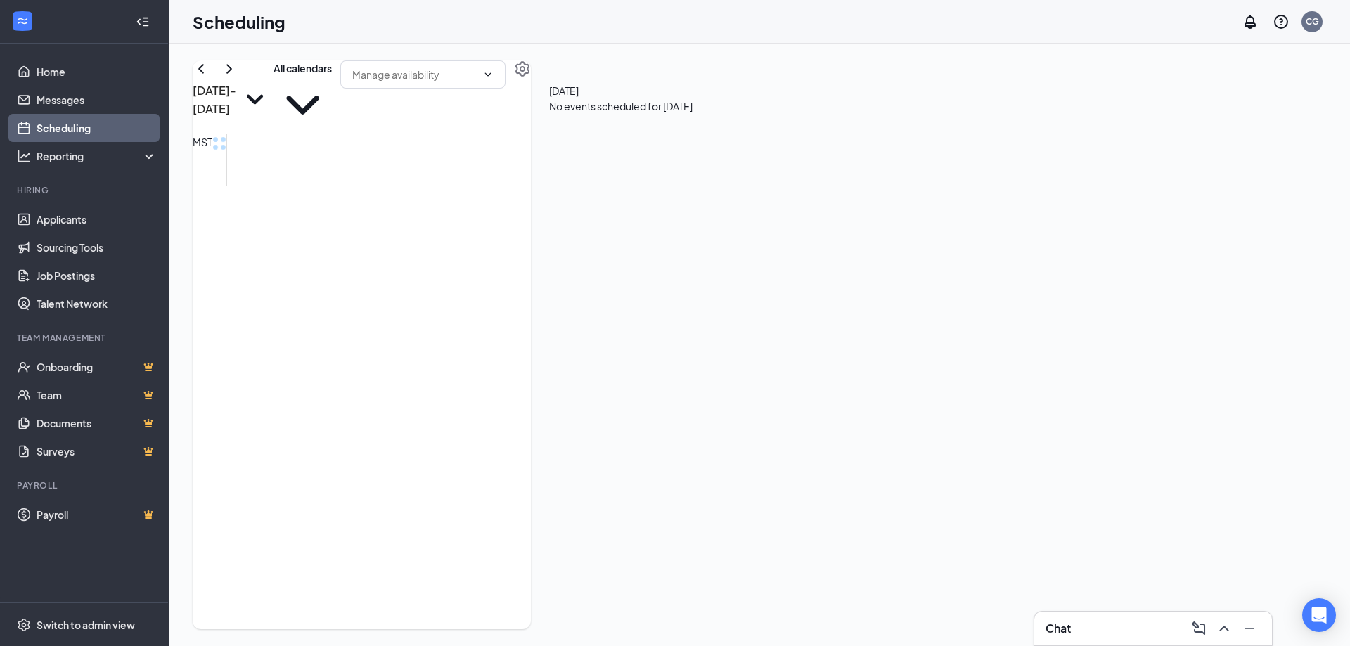
scroll to position [691, 0]
click at [623, 356] on span "9:30-10:00 AM" at bounding box center [634, 355] width 60 height 15
click at [777, 94] on h3 "Robert Wilcox" at bounding box center [704, 85] width 148 height 18
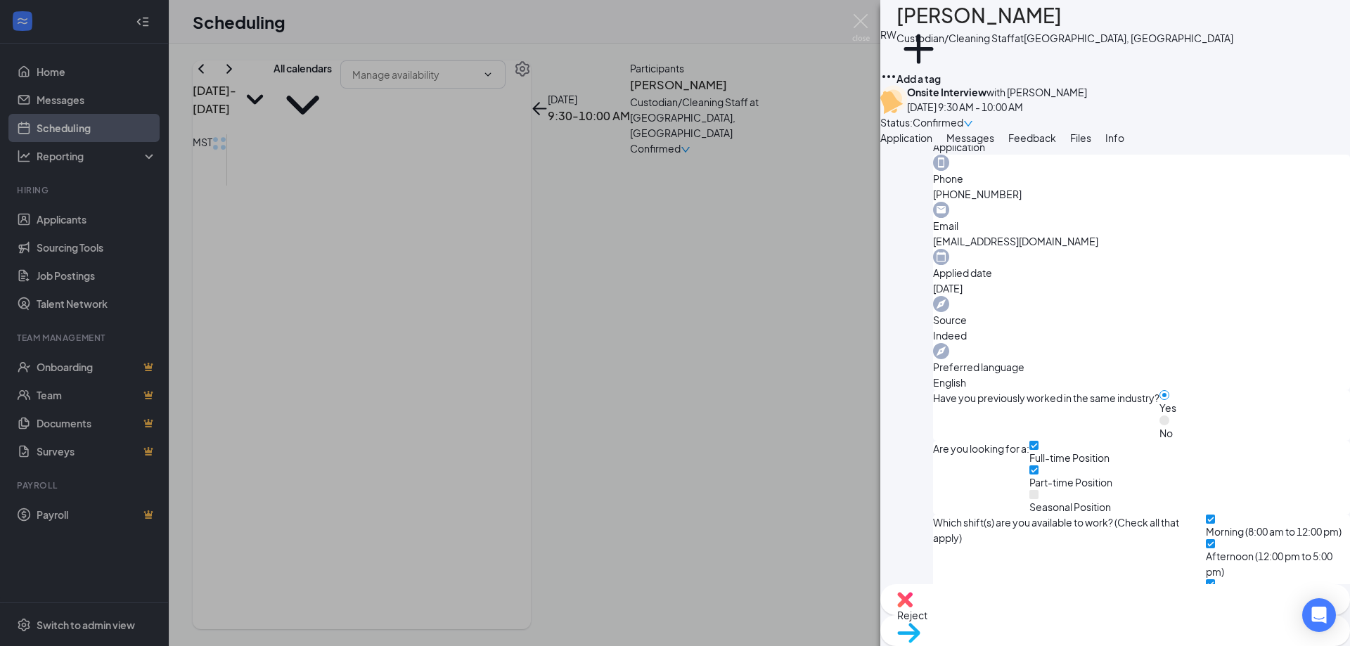
scroll to position [425, 0]
click at [994, 144] on span "Messages" at bounding box center [970, 137] width 48 height 13
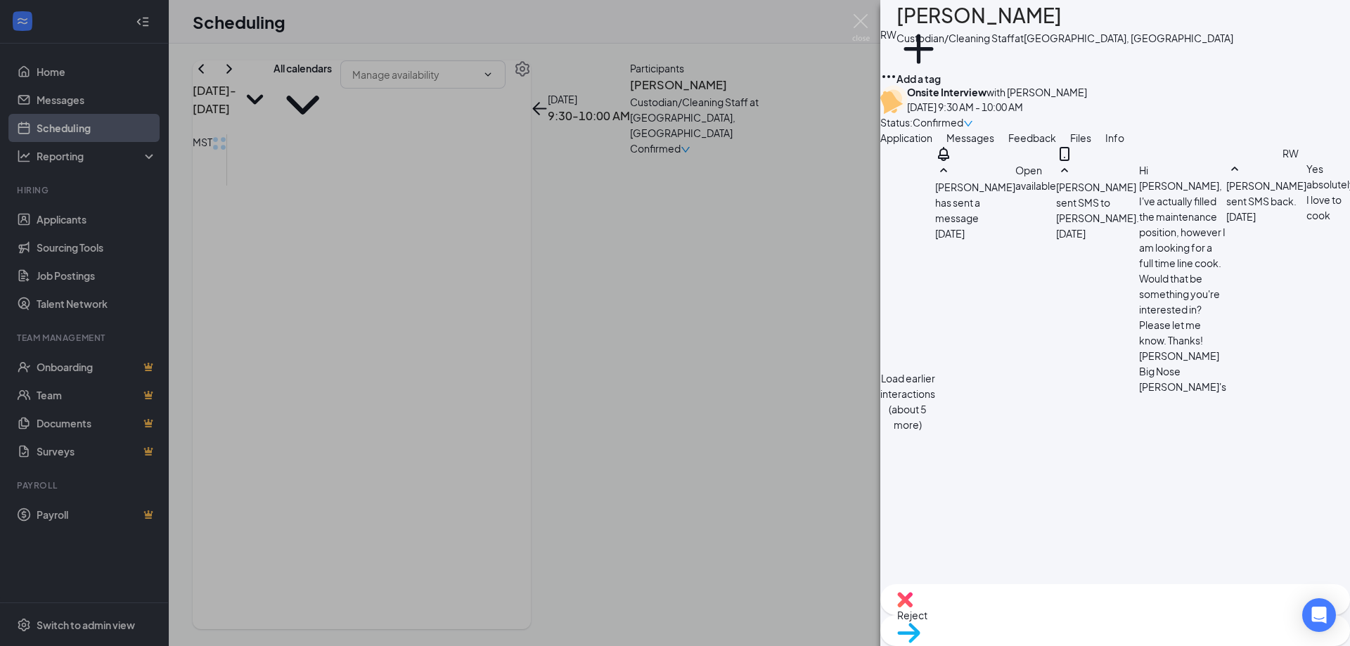
scroll to position [638, 0]
click at [1091, 144] on span "Files" at bounding box center [1080, 137] width 21 height 13
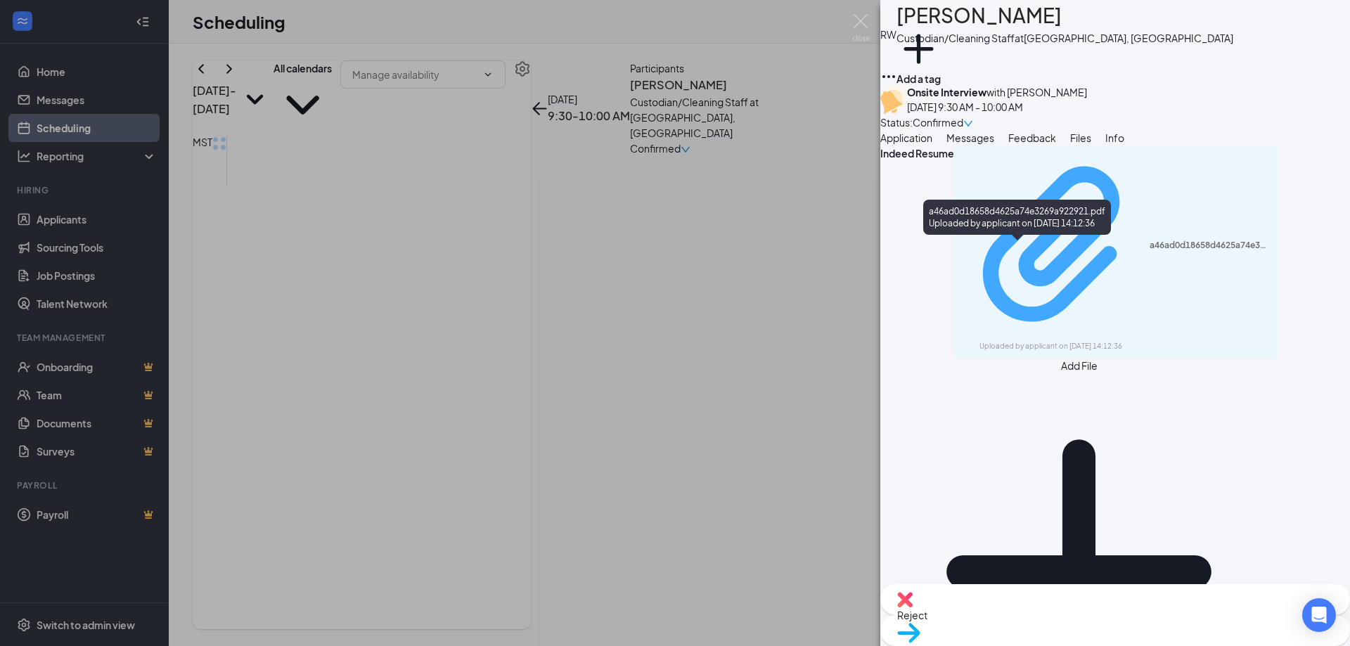
click at [1056, 341] on div "Uploaded by applicant on Aug 20, 2025 at 14:12:36" at bounding box center [1084, 346] width 211 height 11
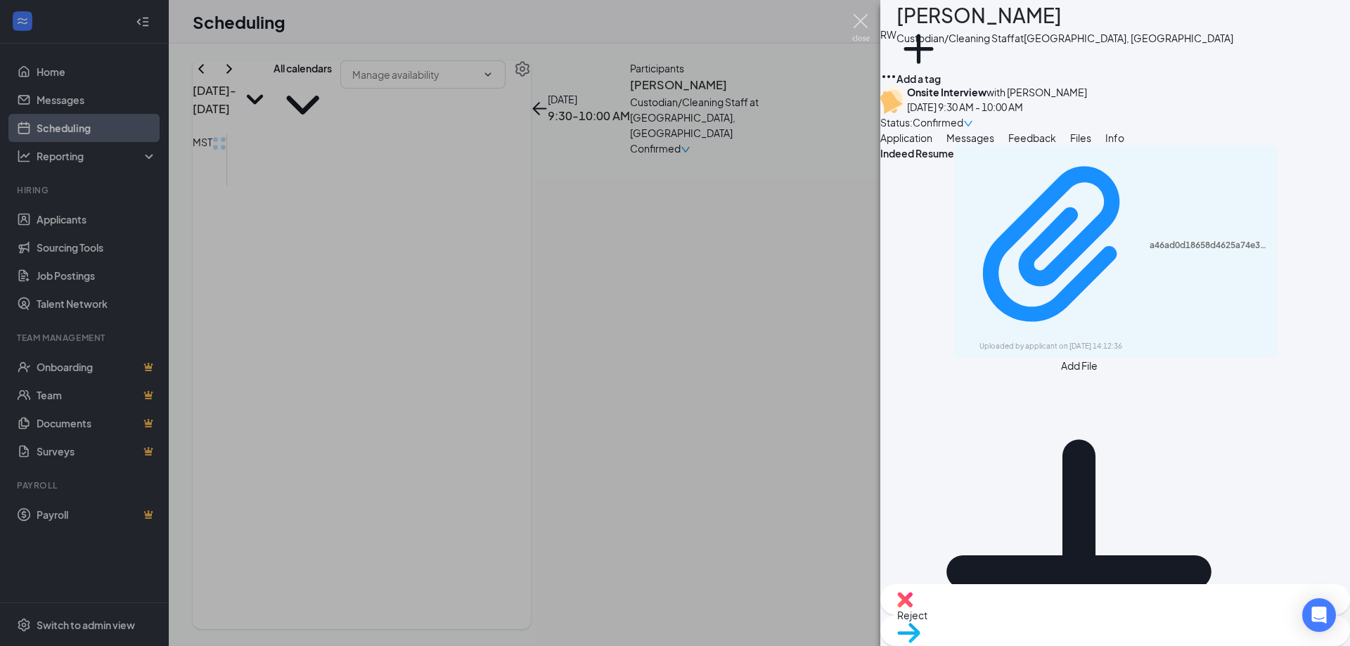
click at [863, 15] on img at bounding box center [861, 27] width 18 height 27
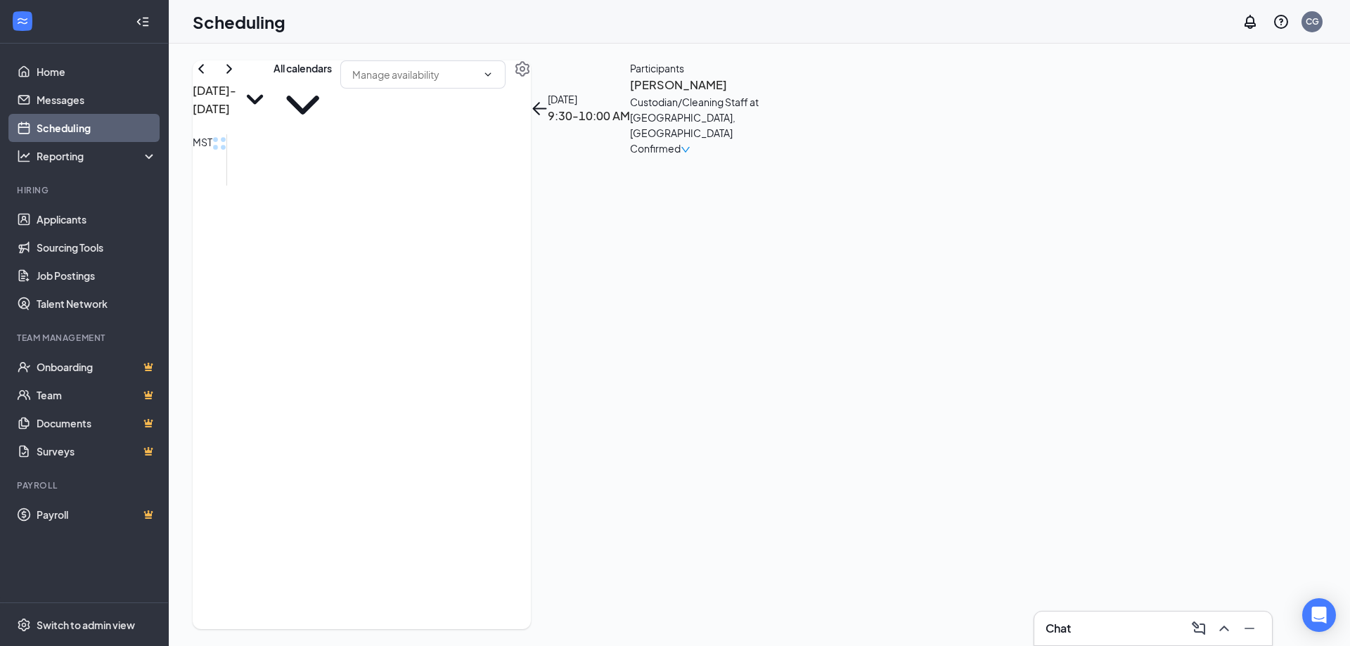
drag, startPoint x: 623, startPoint y: 365, endPoint x: 628, endPoint y: 371, distance: 7.5
click at [625, 367] on div "1" at bounding box center [634, 390] width 60 height 55
drag, startPoint x: 625, startPoint y: 414, endPoint x: 998, endPoint y: 243, distance: 410.4
click at [638, 413] on span "10:00-10:30 AM" at bounding box center [652, 413] width 29 height 41
click at [784, 94] on h3 "Ricky Sponaas" at bounding box center [711, 85] width 148 height 18
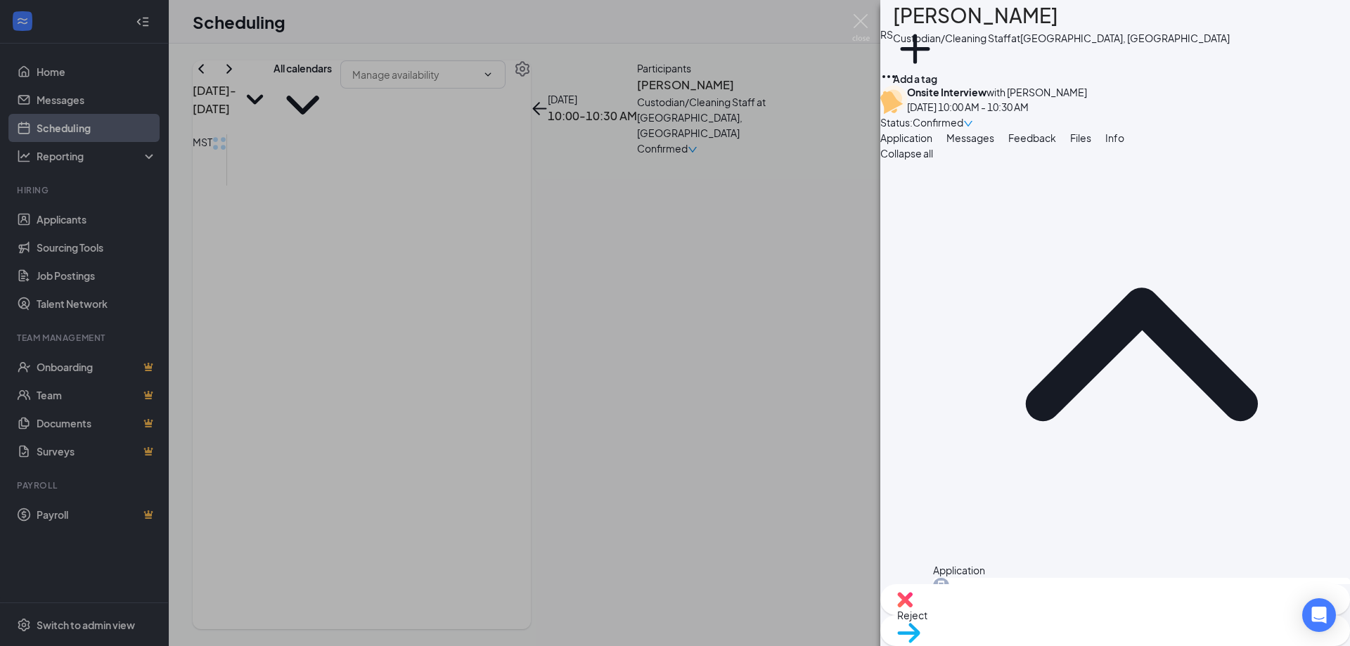
click at [994, 144] on span "Messages" at bounding box center [970, 137] width 48 height 13
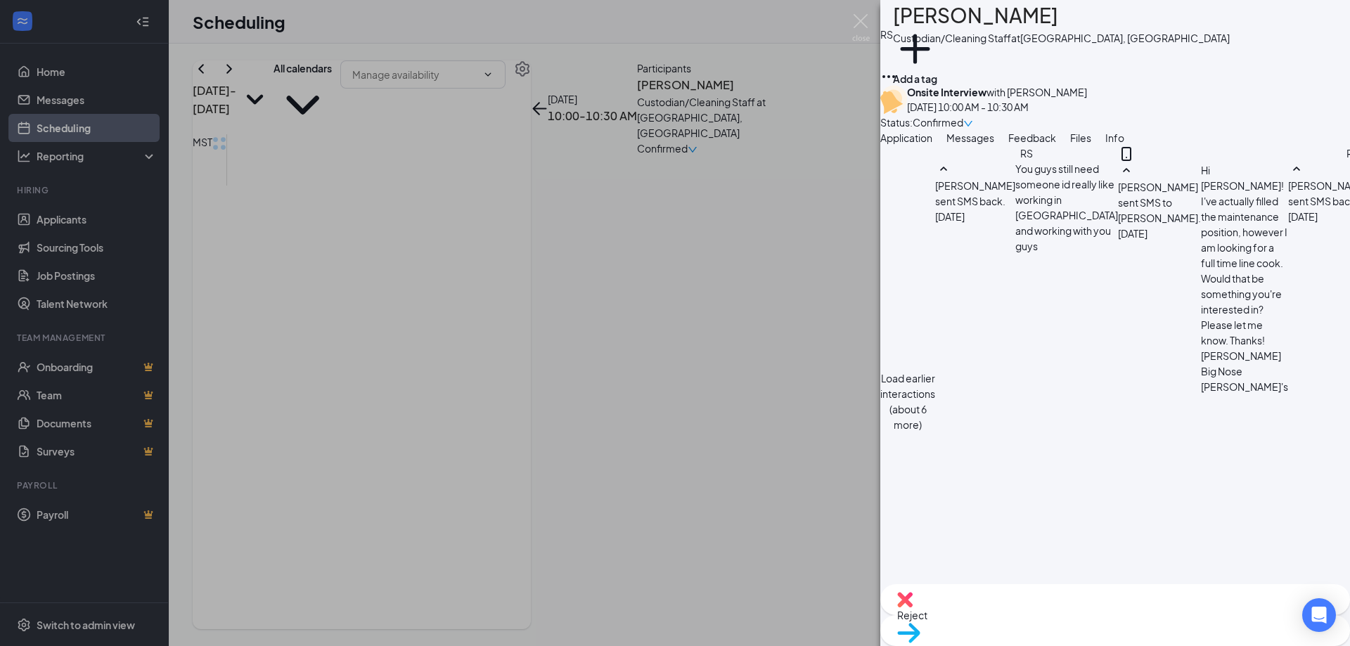
scroll to position [668, 0]
click at [1091, 144] on span "Files" at bounding box center [1080, 137] width 21 height 13
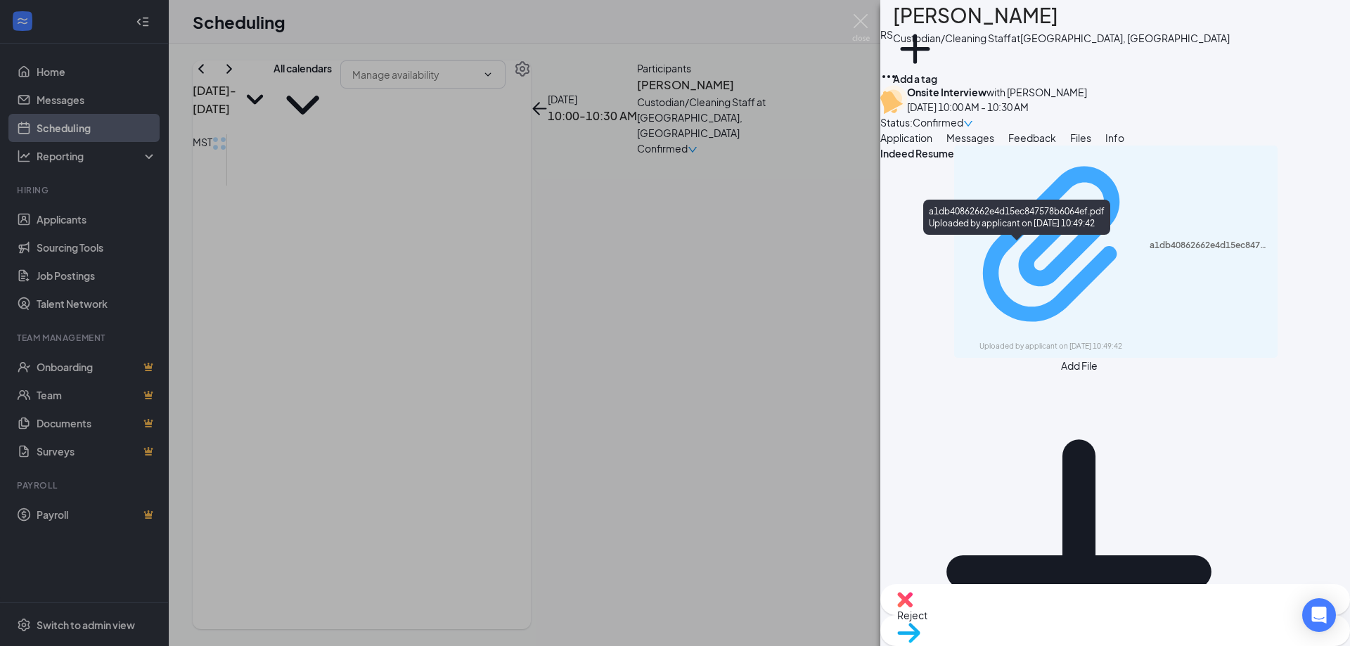
click at [1149, 250] on div "a1db40862662e4d15ec847578b6064ef.pdf" at bounding box center [1209, 245] width 120 height 11
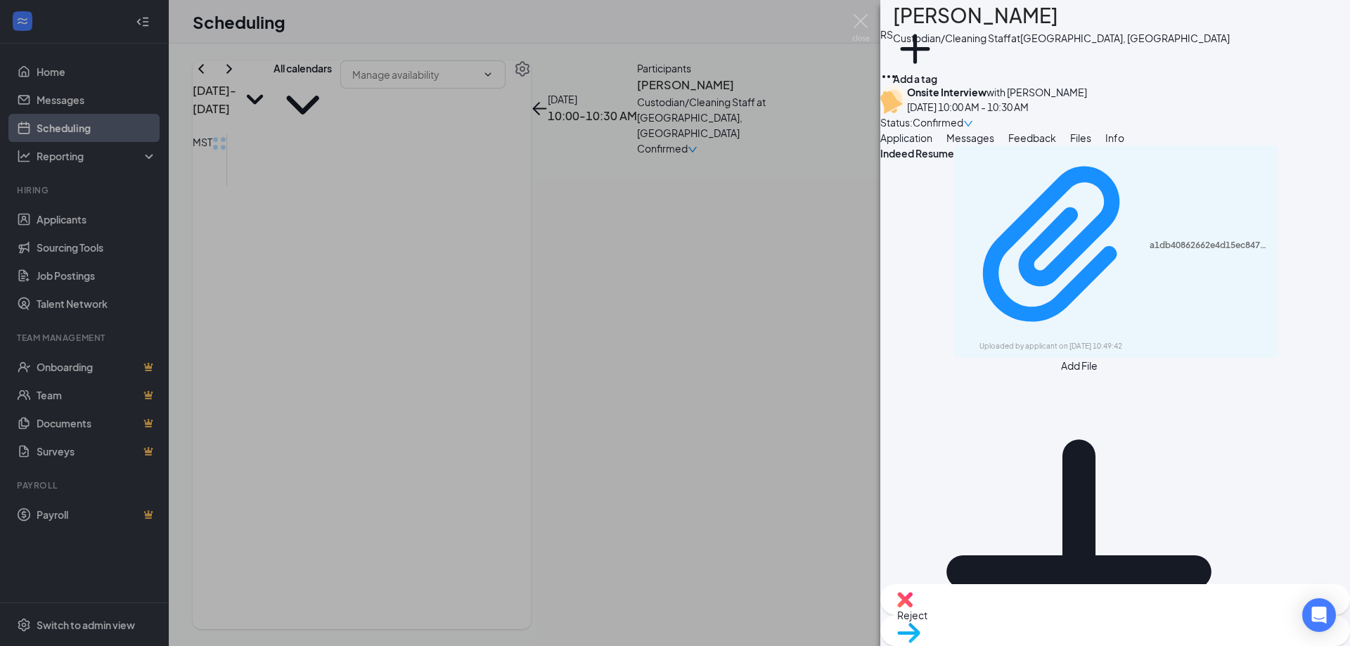
click at [638, 451] on div "RS Ricky Sponaas Custodian/Cleaning Staff at Tombstone, AZ Add a tag Onsite Int…" at bounding box center [675, 323] width 1350 height 646
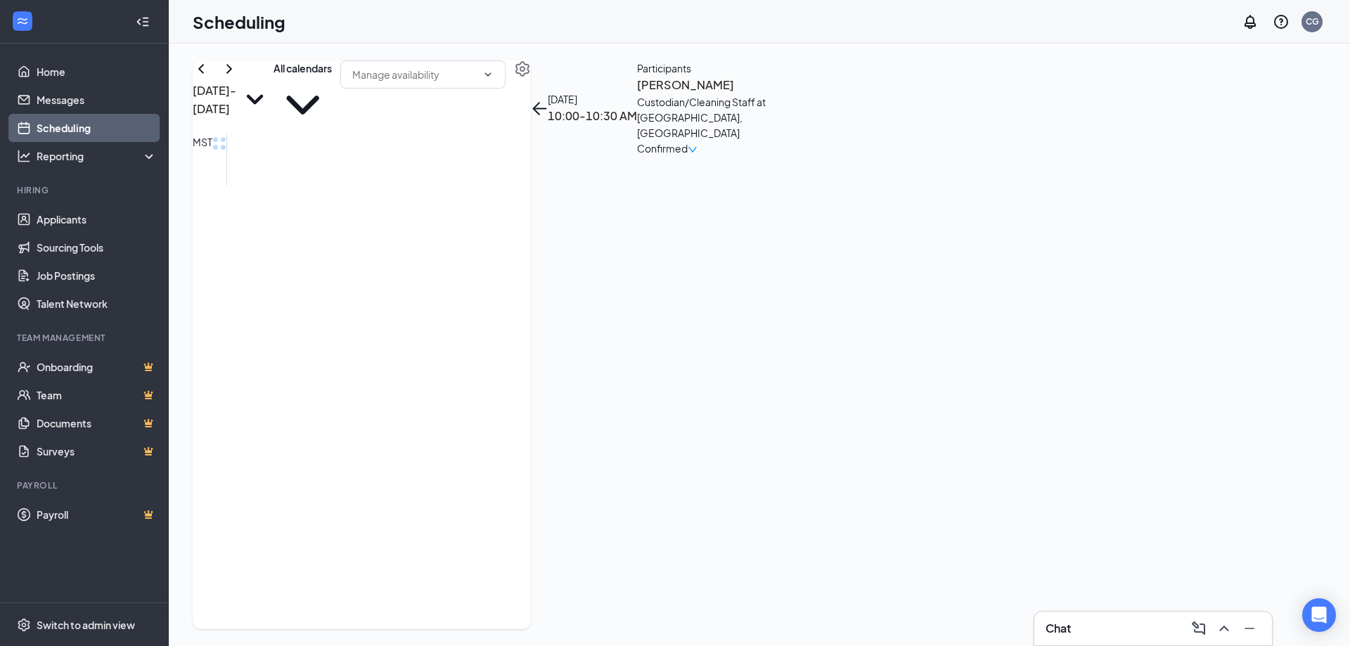
click at [673, 434] on span "10:30-11:00 AM" at bounding box center [687, 413] width 29 height 41
click at [784, 94] on h3 "LARRY JOHNSON" at bounding box center [711, 85] width 148 height 18
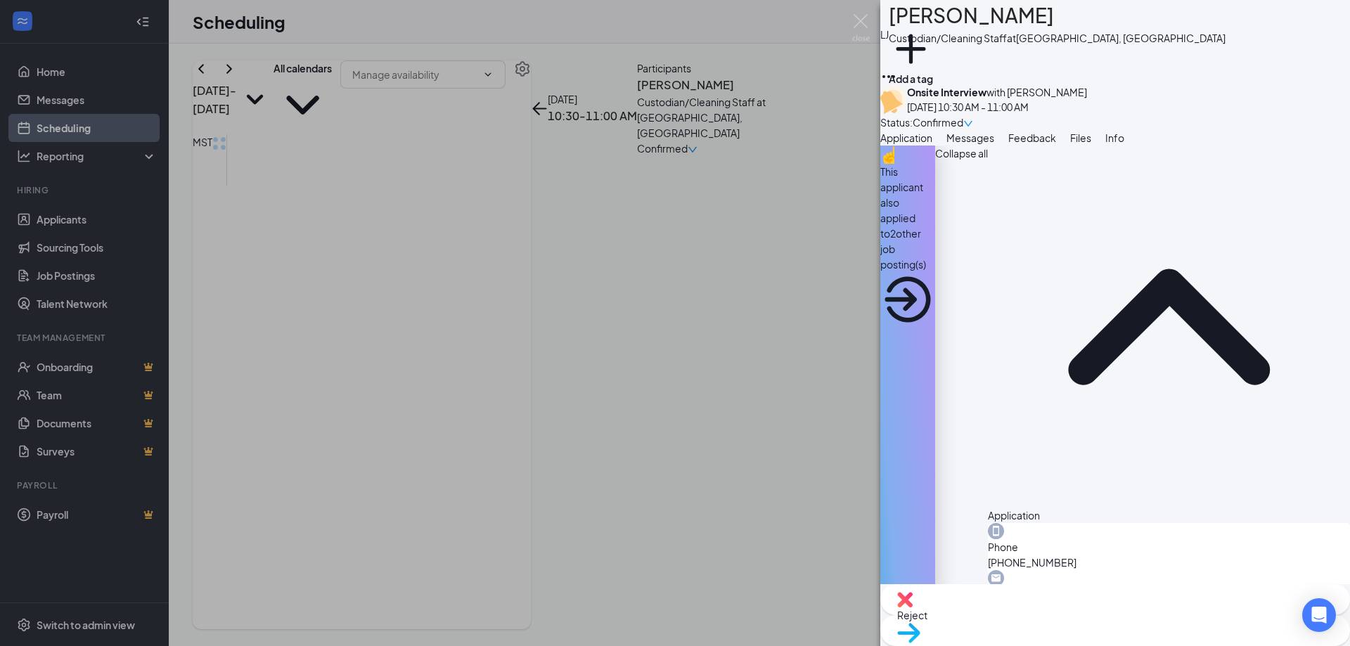
click at [1091, 144] on span "Files" at bounding box center [1080, 137] width 21 height 13
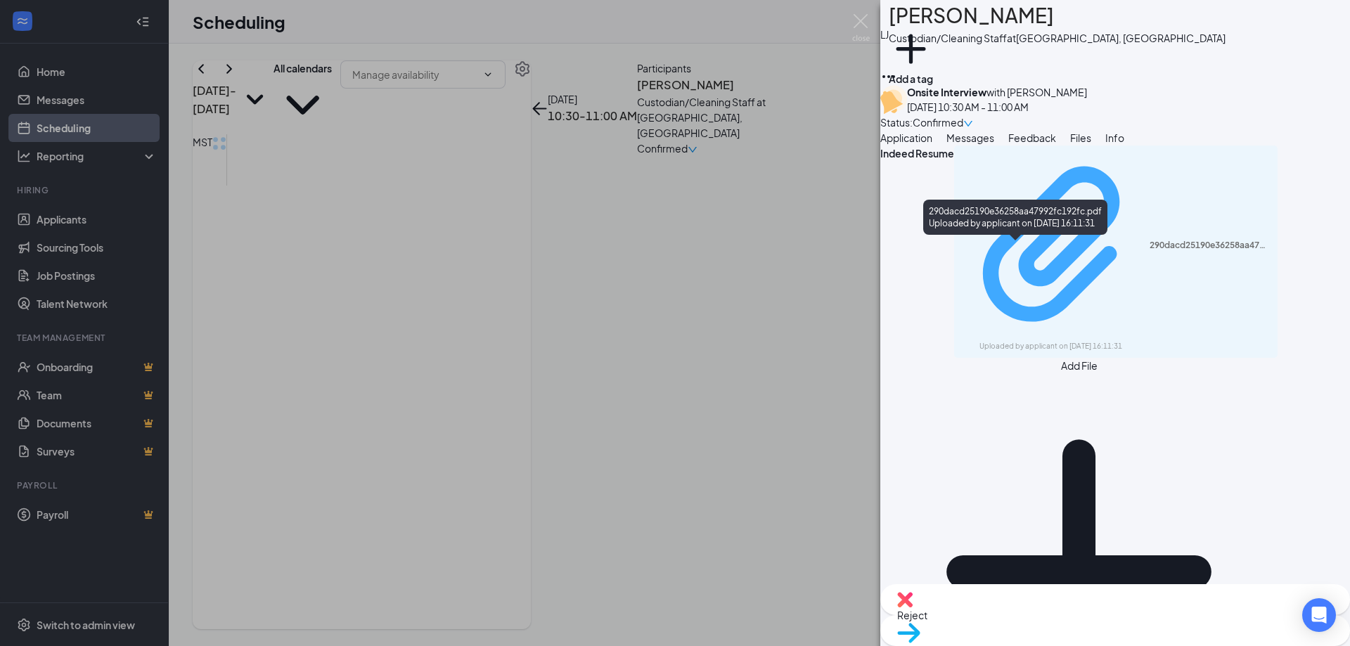
click at [1073, 341] on div "Uploaded by applicant on Aug 16, 2025 at 16:11:31" at bounding box center [1084, 346] width 211 height 11
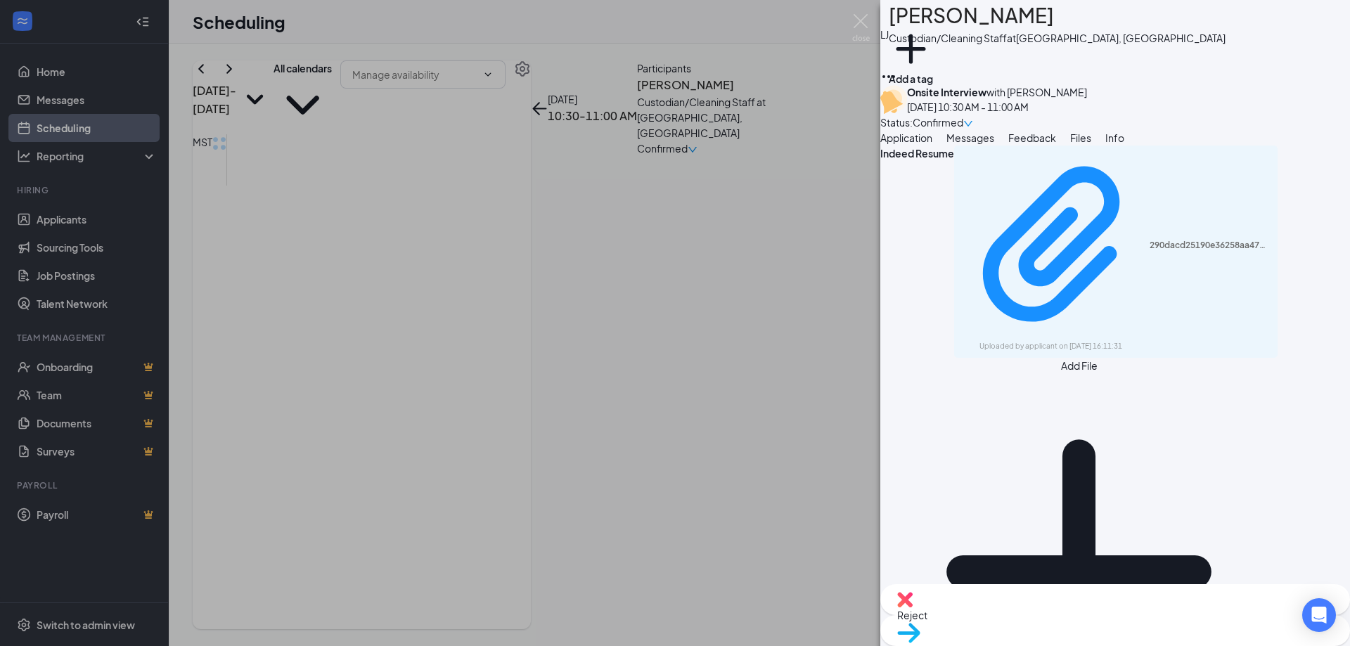
click at [843, 22] on div "LJ LARRY JOHNSON Custodian/Cleaning Staff at Tombstone, AZ Add a tag Onsite Int…" at bounding box center [675, 323] width 1350 height 646
